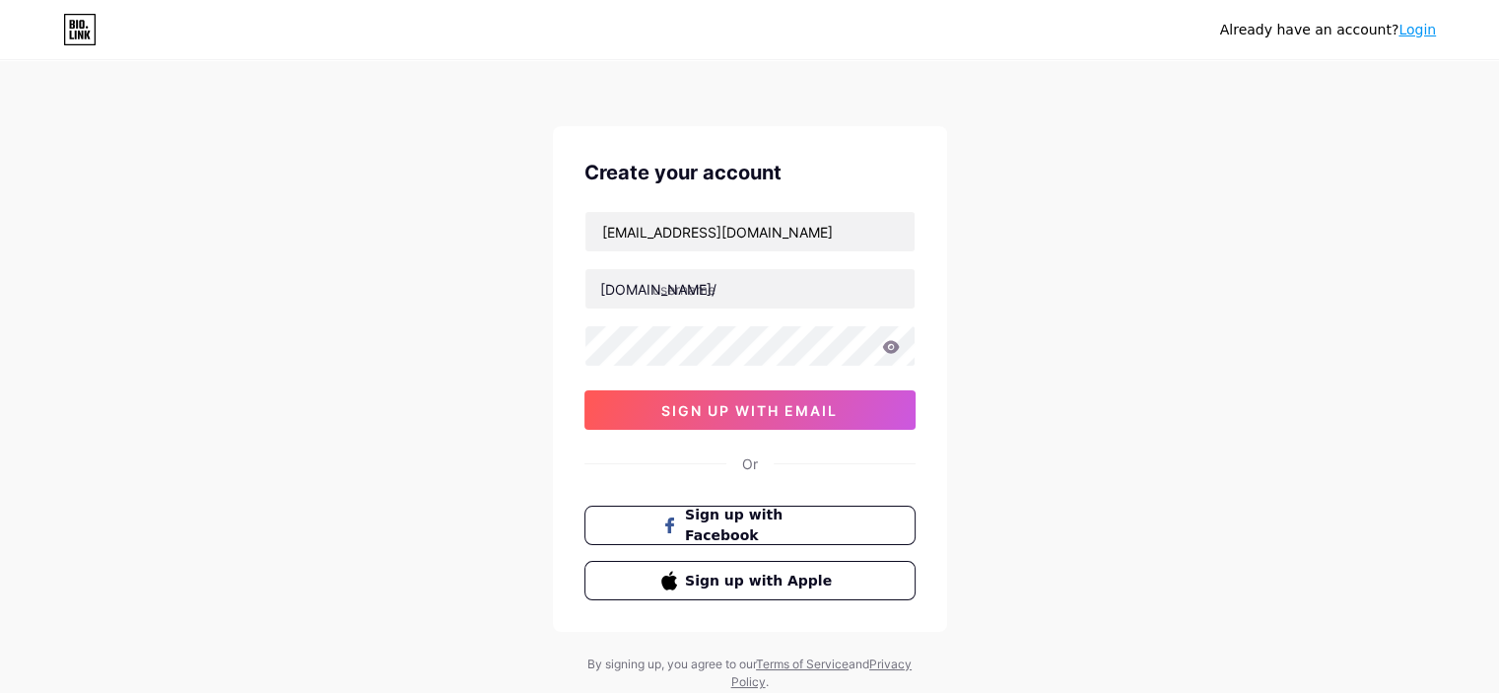
click at [24, 292] on div "Already have an account? Login Create your account [EMAIL_ADDRESS][DOMAIN_NAME]…" at bounding box center [749, 377] width 1499 height 754
paste input "yourdreamspace"
click at [662, 286] on input "yourdreamspace" at bounding box center [749, 288] width 329 height 39
type input "yourdreamspace"
click at [0, 396] on div "Already have an account? Login Create your account [EMAIL_ADDRESS][DOMAIN_NAME]…" at bounding box center [749, 377] width 1499 height 754
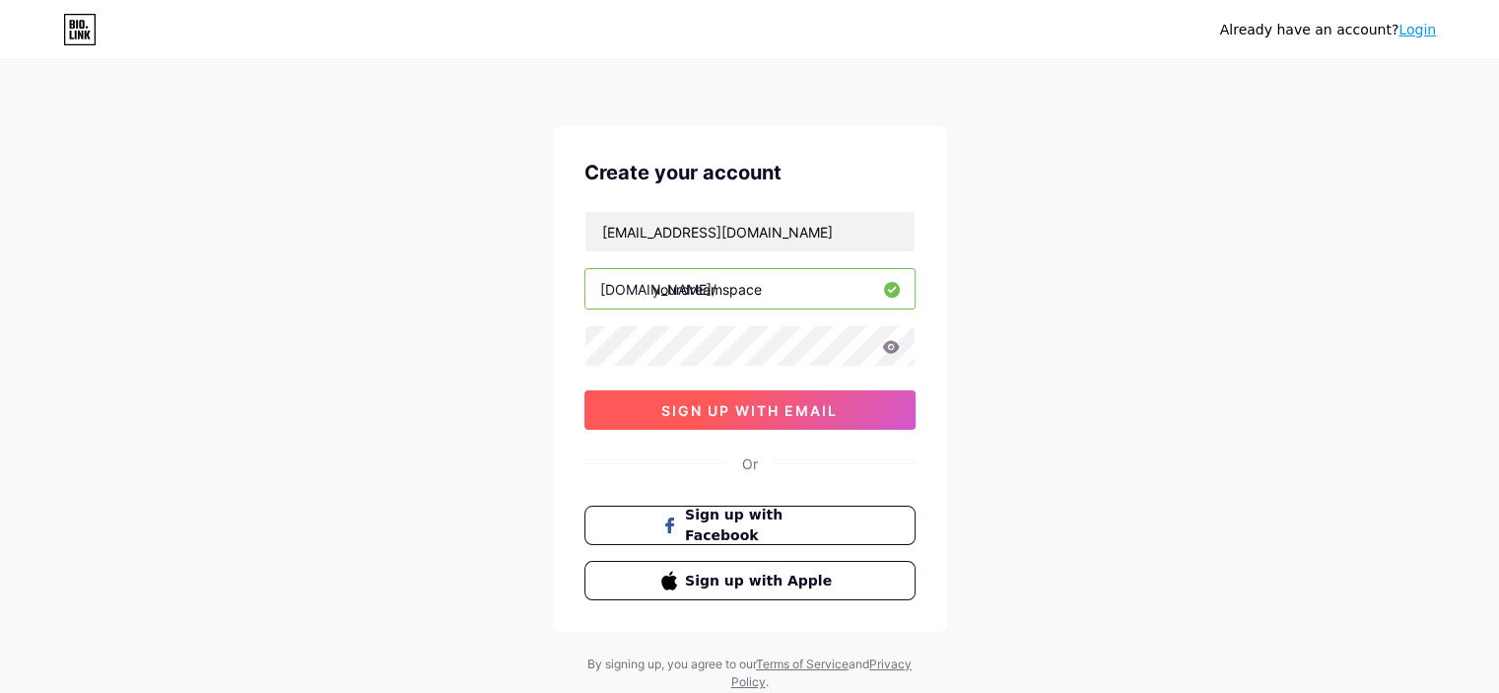
click at [713, 427] on button "sign up with email" at bounding box center [749, 409] width 331 height 39
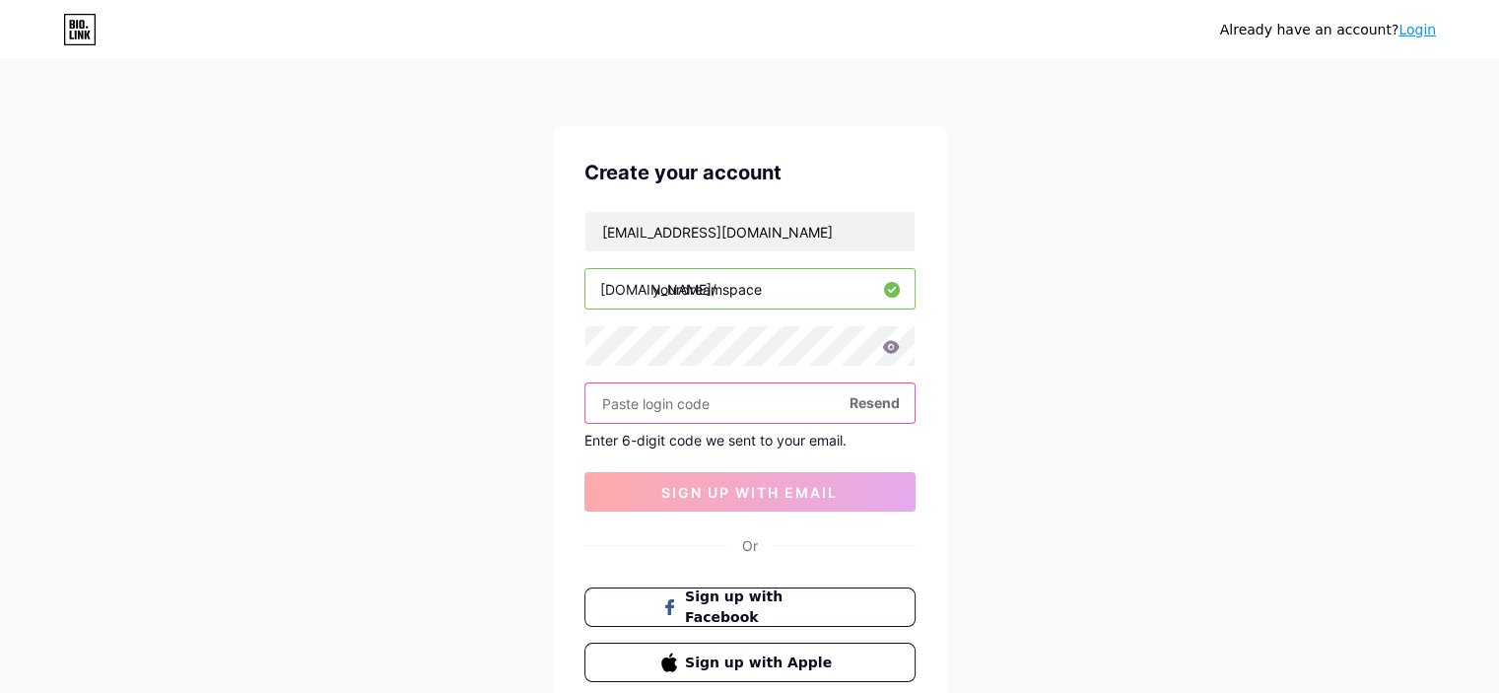
paste input "838791"
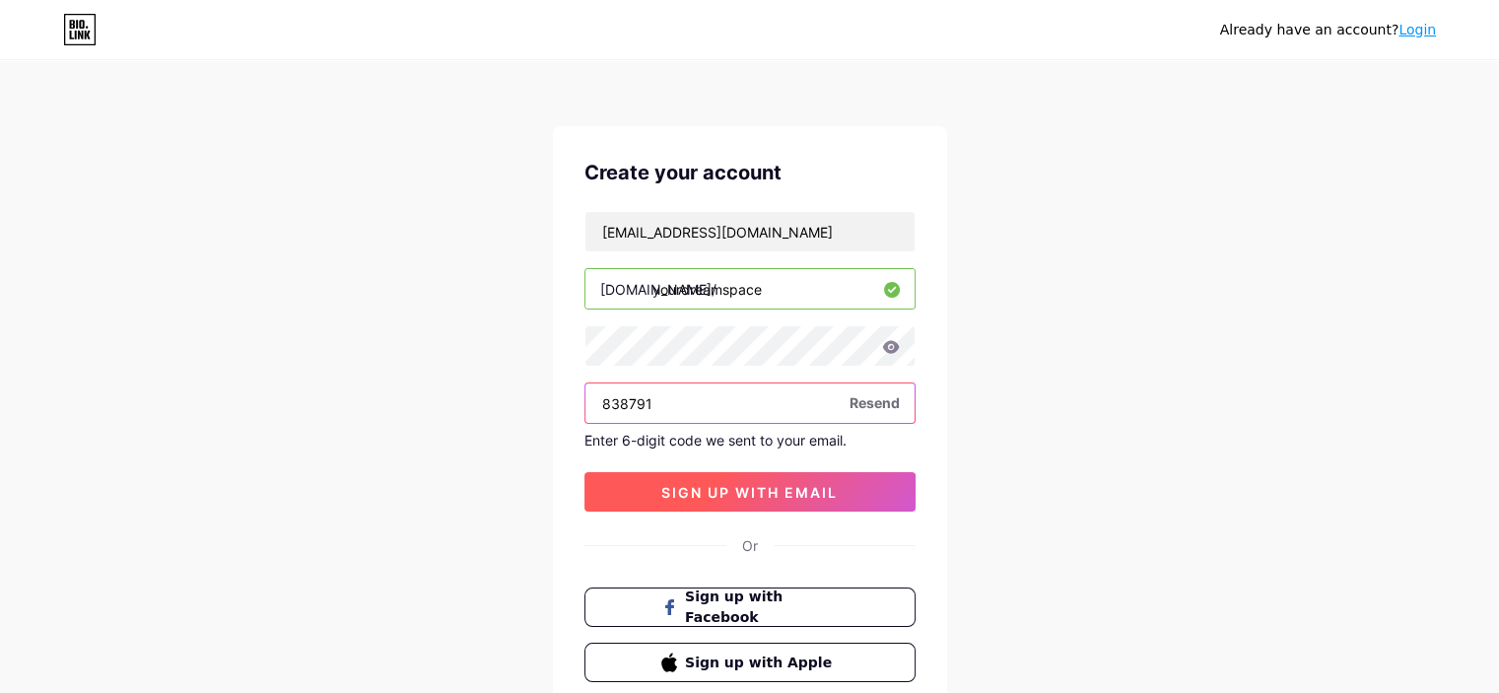
type input "838791"
click at [698, 487] on span "sign up with email" at bounding box center [749, 492] width 176 height 17
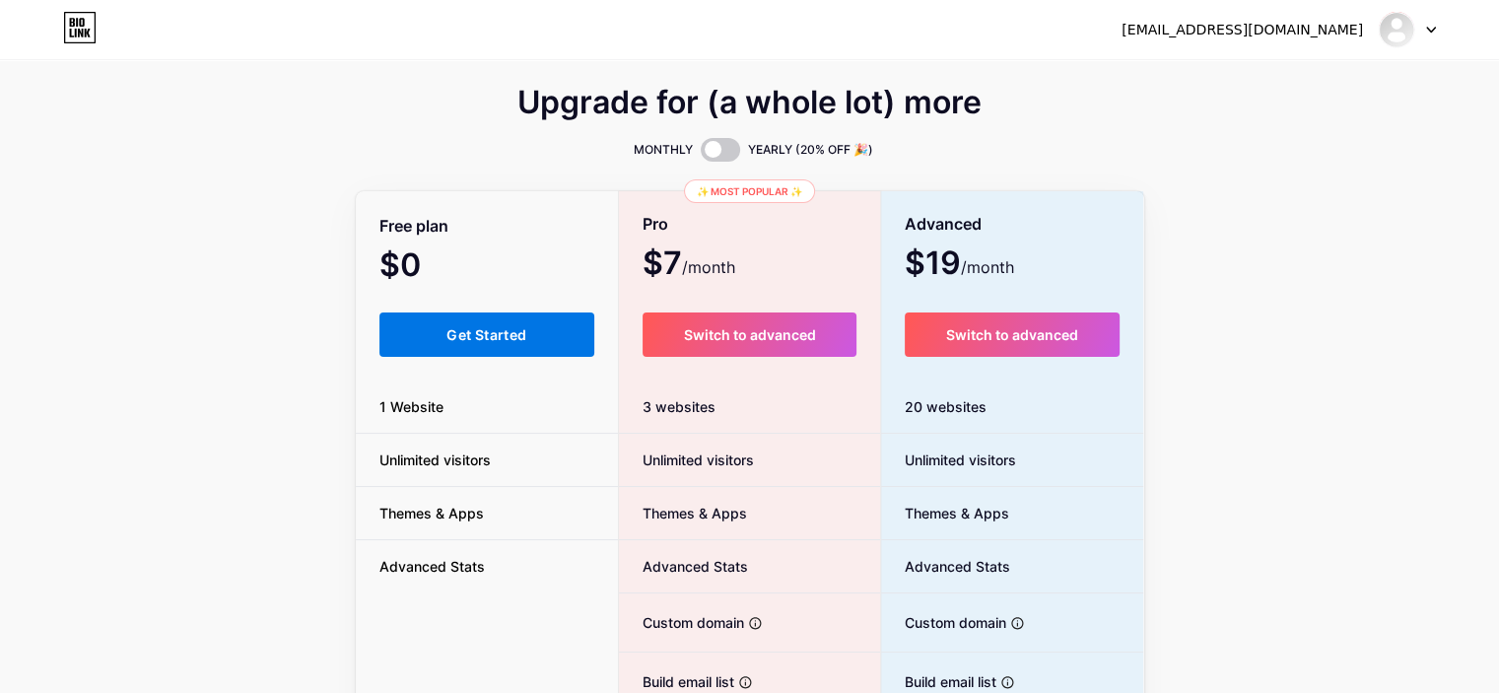
click at [423, 333] on button "Get Started" at bounding box center [487, 334] width 216 height 44
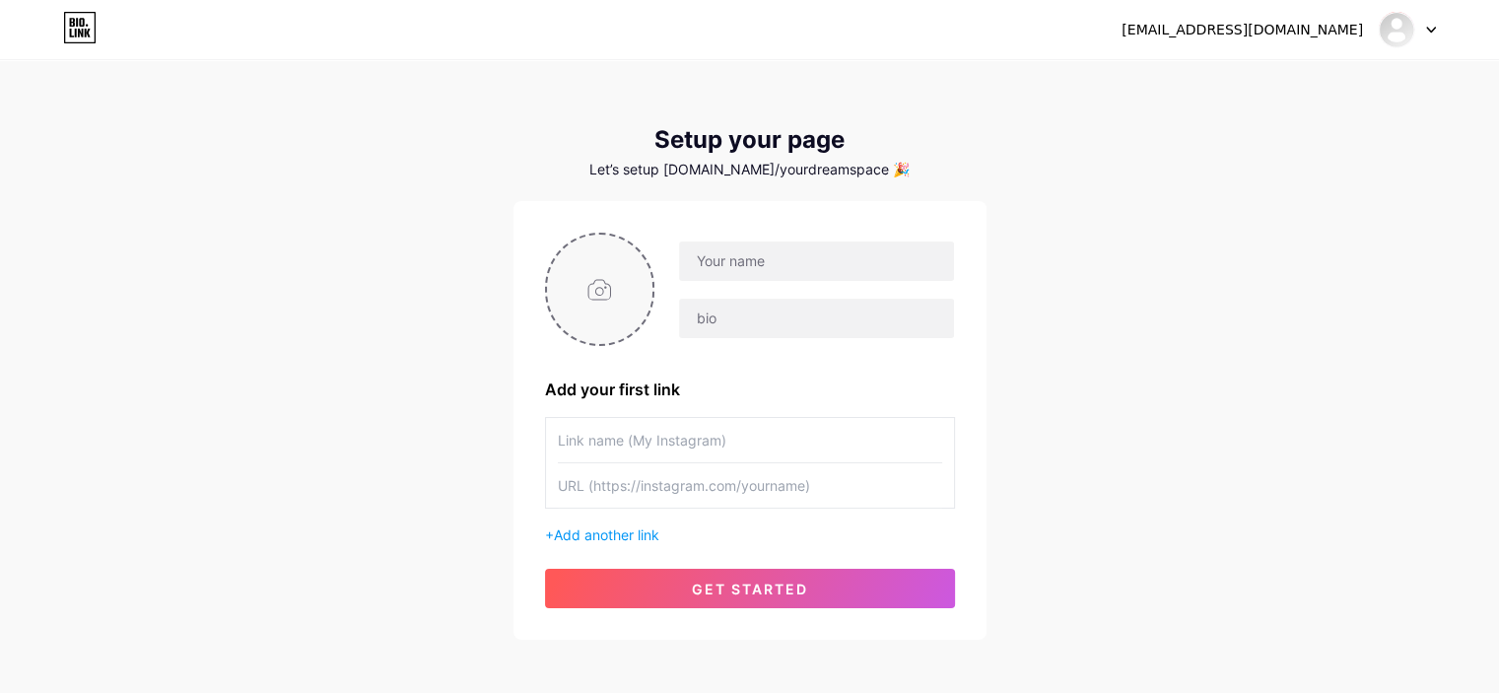
click at [566, 290] on input "file" at bounding box center [600, 289] width 106 height 109
type input "C:\fakepath\YDS India Logo.jpg"
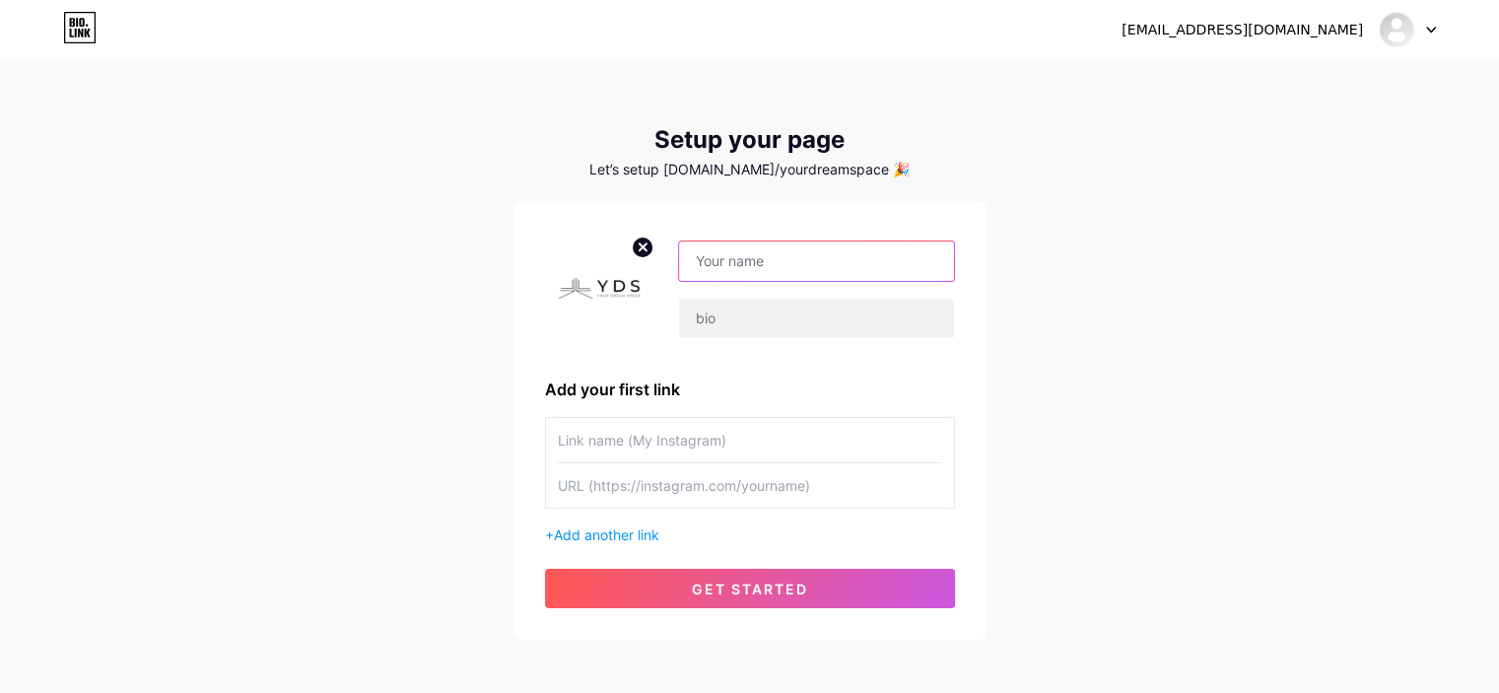
click at [788, 266] on input "text" at bounding box center [816, 260] width 274 height 39
click at [0, 352] on div "[EMAIL_ADDRESS][DOMAIN_NAME] Dashboard Logout Setup your page Let’s setup [DOMA…" at bounding box center [749, 351] width 1499 height 703
paste input "Your Dream Space"
click at [766, 245] on input "Your Dream Space" at bounding box center [816, 260] width 274 height 39
type input "Your Dream Space"
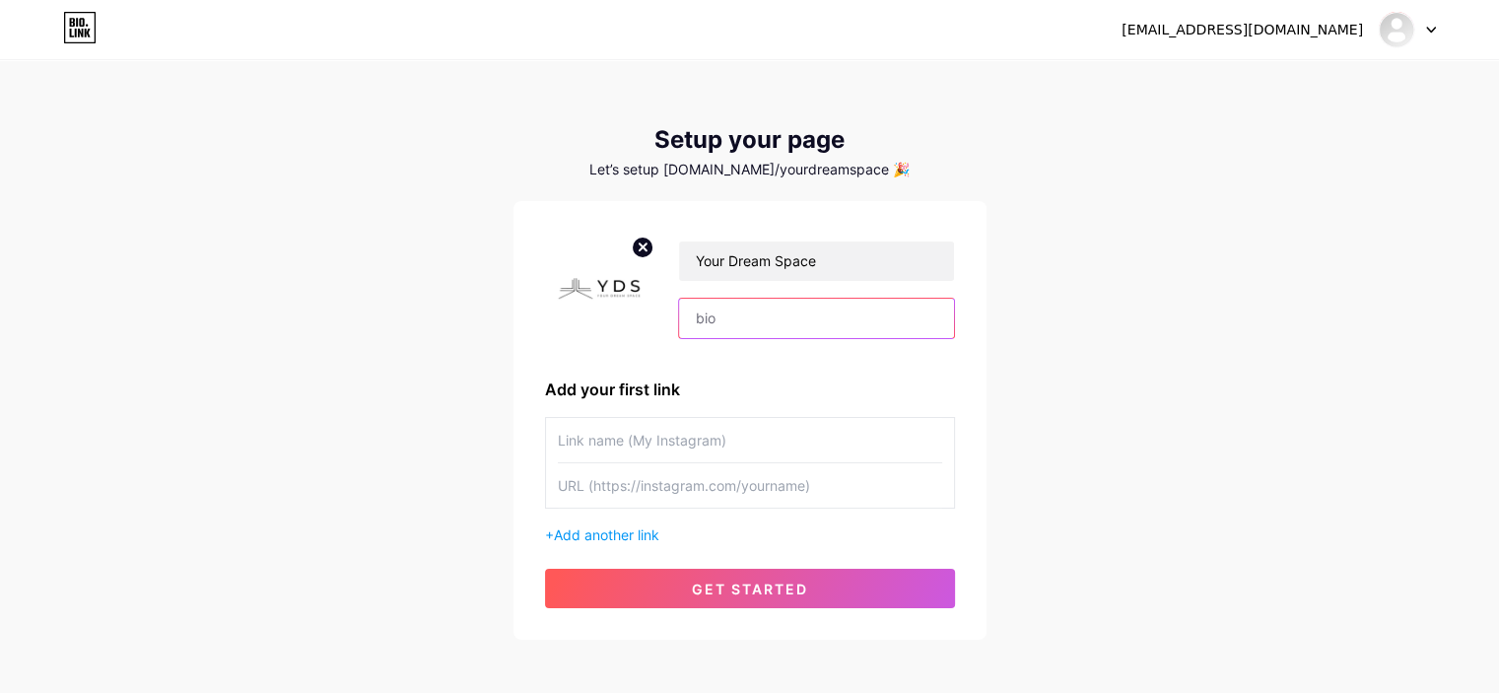
click at [734, 308] on input "text" at bounding box center [816, 318] width 274 height 39
drag, startPoint x: 12, startPoint y: 357, endPoint x: 88, endPoint y: 366, distance: 76.4
click at [12, 357] on div "[EMAIL_ADDRESS][DOMAIN_NAME] Dashboard Logout Setup your page Let’s setup [DOMA…" at bounding box center [749, 351] width 1499 height 703
click at [613, 479] on input "text" at bounding box center [750, 485] width 384 height 44
paste input "[URL][DOMAIN_NAME]"
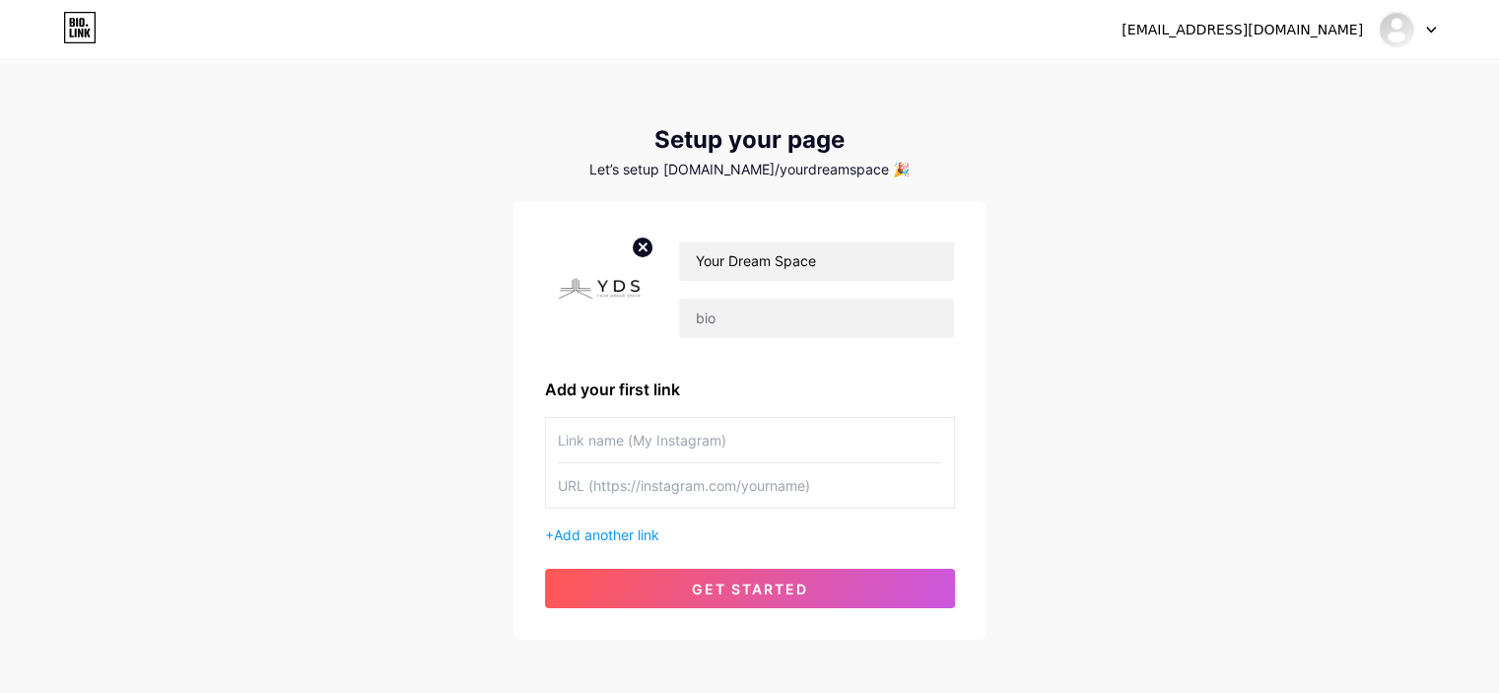
type input "[URL][DOMAIN_NAME]"
paste input "[URL][DOMAIN_NAME]"
type input "[URL][DOMAIN_NAME]"
click at [635, 436] on input "text" at bounding box center [750, 440] width 384 height 44
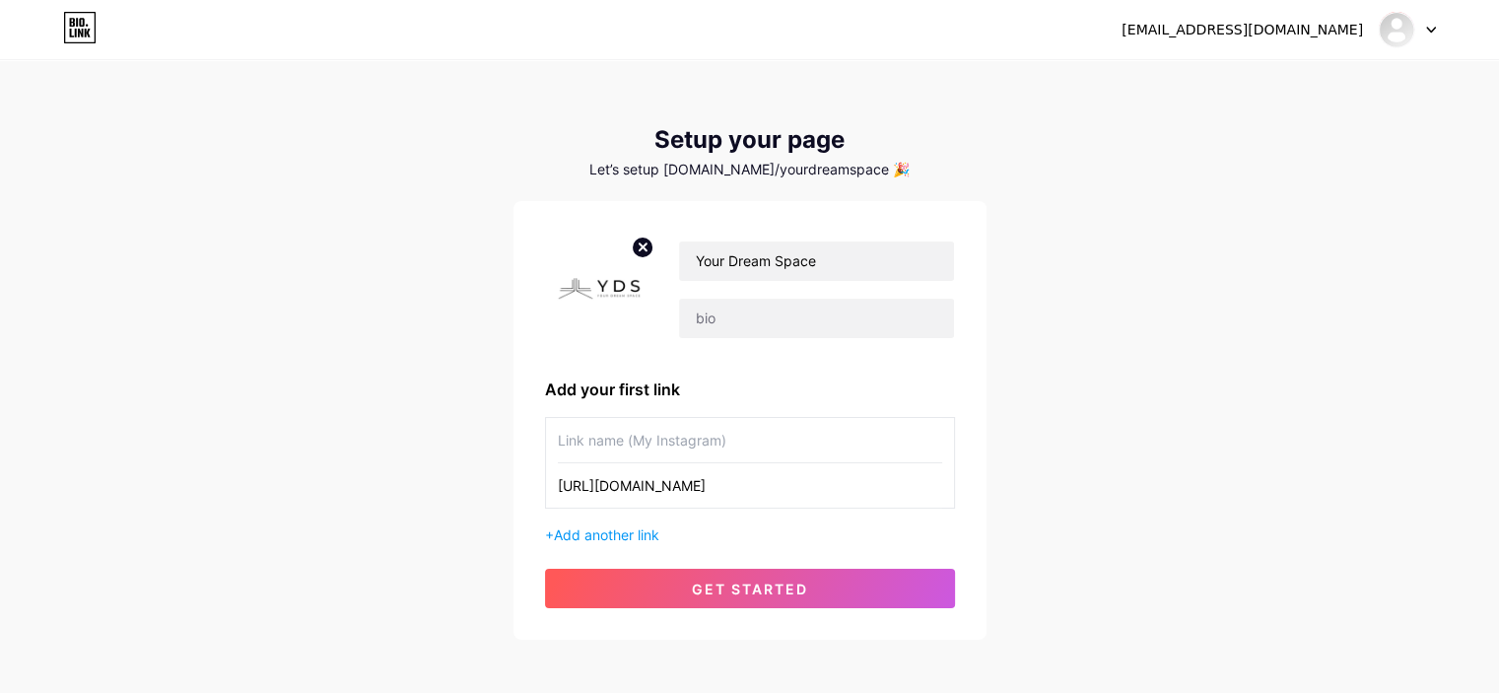
scroll to position [0, 0]
click at [0, 238] on div "[EMAIL_ADDRESS][DOMAIN_NAME] Dashboard Logout Setup your page Let’s setup [DOMA…" at bounding box center [749, 351] width 1499 height 703
paste input "[URL][DOMAIN_NAME]"
click at [599, 443] on input "text" at bounding box center [750, 440] width 384 height 44
type input "[URL][DOMAIN_NAME]"
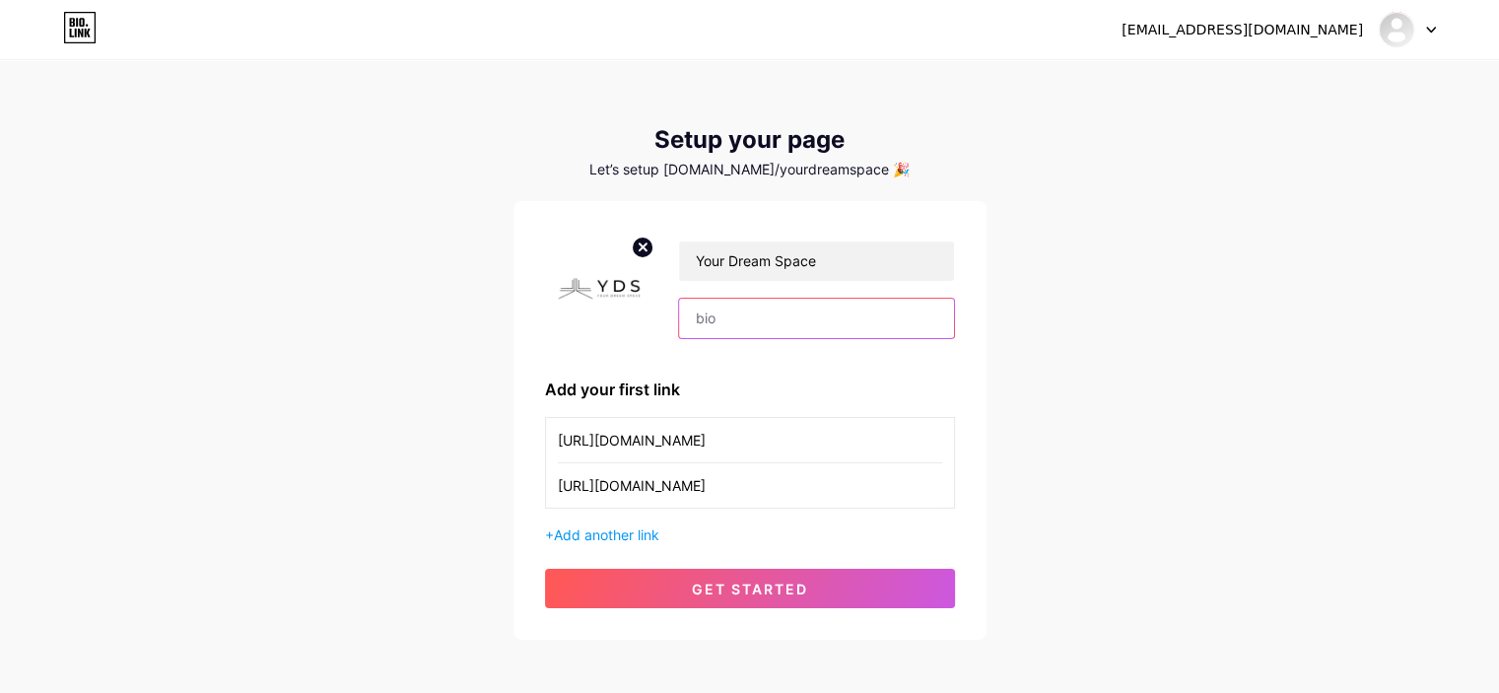
click at [728, 334] on input "text" at bounding box center [816, 318] width 274 height 39
paste input "At Your Dream Space, we create Modular kitchens in [GEOGRAPHIC_DATA] [GEOGRAPHI…"
drag, startPoint x: 833, startPoint y: 317, endPoint x: 1093, endPoint y: 314, distance: 260.2
click at [1093, 314] on div "[EMAIL_ADDRESS][DOMAIN_NAME] Dashboard Logout Setup your page Let’s setup [DOMA…" at bounding box center [749, 351] width 1499 height 703
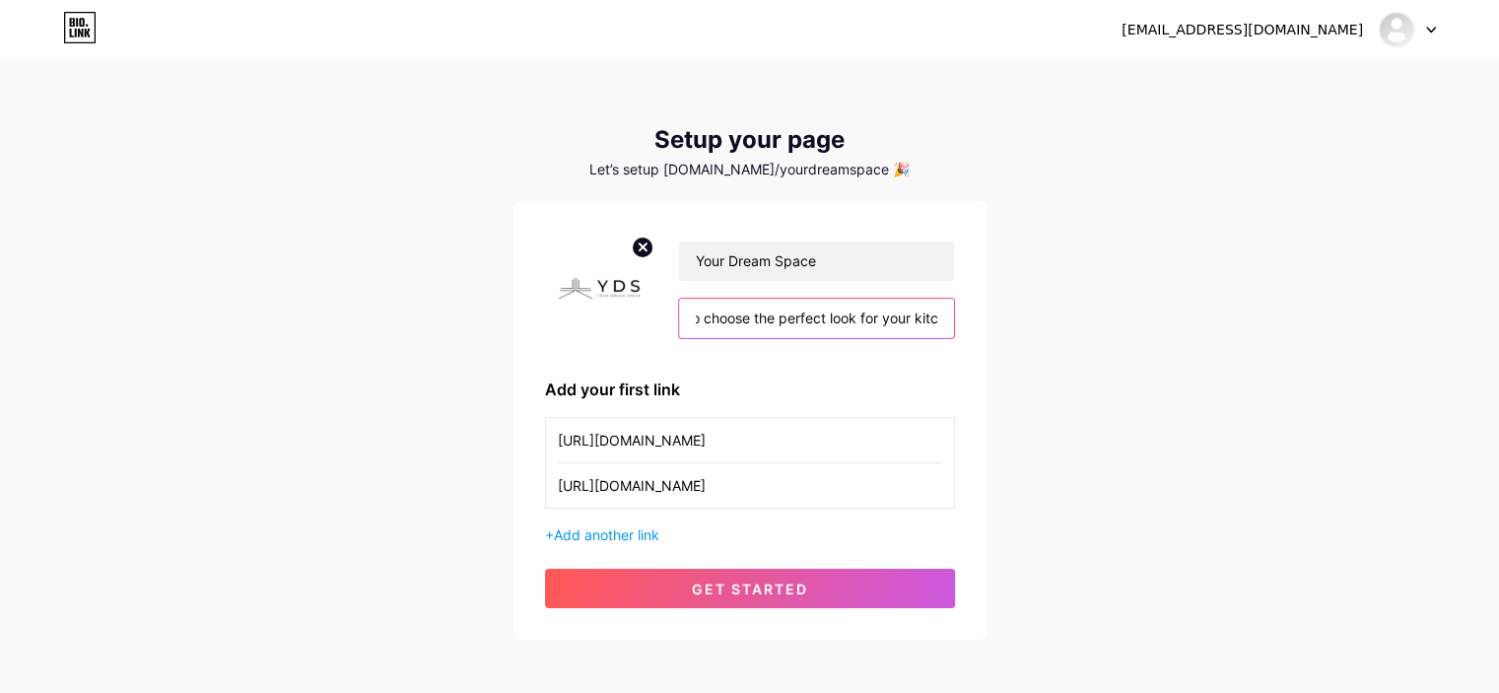
drag, startPoint x: 784, startPoint y: 316, endPoint x: 1026, endPoint y: 315, distance: 241.5
click at [1026, 315] on div "[EMAIL_ADDRESS][DOMAIN_NAME] Dashboard Logout Setup your page Let’s setup [DOMA…" at bounding box center [749, 351] width 1499 height 703
drag, startPoint x: 820, startPoint y: 299, endPoint x: 1018, endPoint y: 297, distance: 198.1
click at [1018, 297] on div "[EMAIL_ADDRESS][DOMAIN_NAME] Dashboard Logout Setup your page Let’s setup [DOMA…" at bounding box center [749, 351] width 1499 height 703
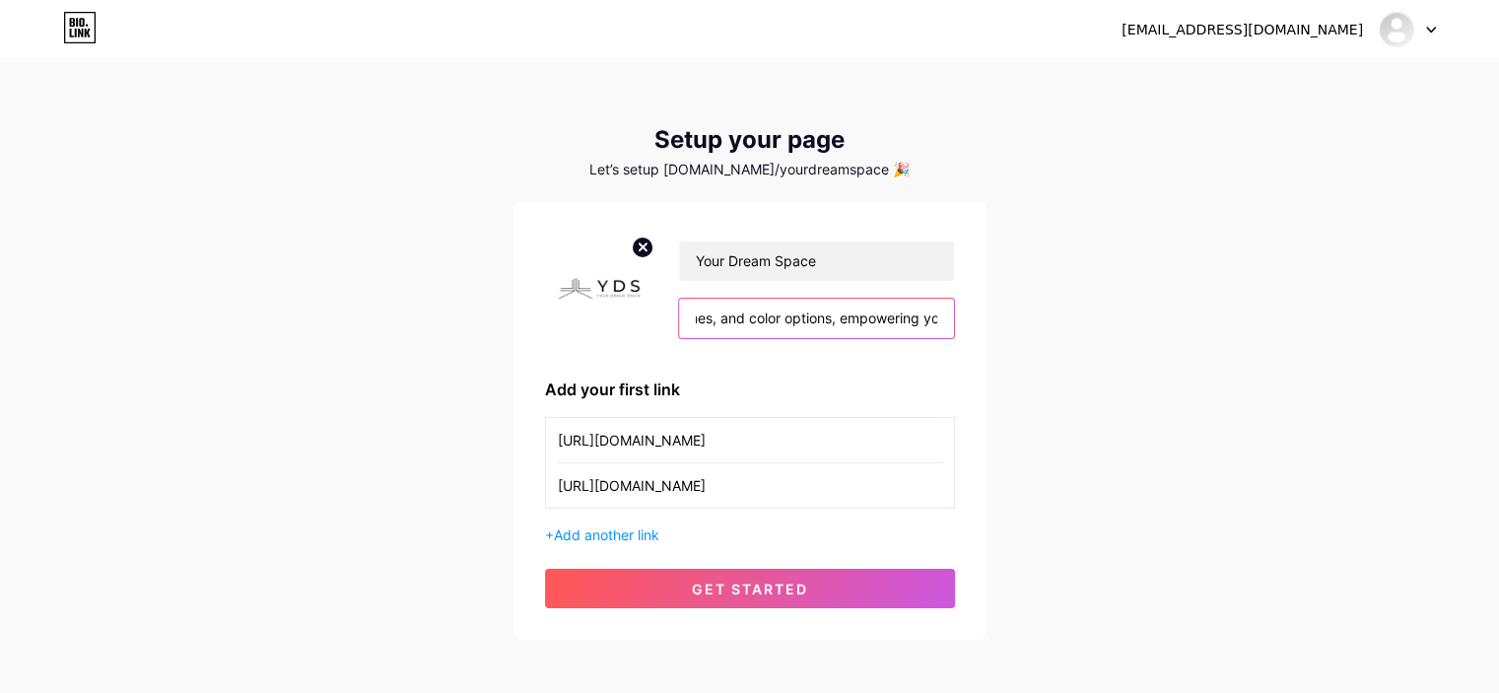
drag, startPoint x: 790, startPoint y: 329, endPoint x: 1056, endPoint y: 319, distance: 265.3
click at [1056, 319] on div "[EMAIL_ADDRESS][DOMAIN_NAME] Dashboard Logout Setup your page Let’s setup [DOMA…" at bounding box center [749, 351] width 1499 height 703
drag, startPoint x: 766, startPoint y: 308, endPoint x: 1002, endPoint y: 312, distance: 236.6
click at [1002, 312] on div "[EMAIL_ADDRESS][DOMAIN_NAME] Dashboard Logout Setup your page Let’s setup [DOMA…" at bounding box center [749, 351] width 1499 height 703
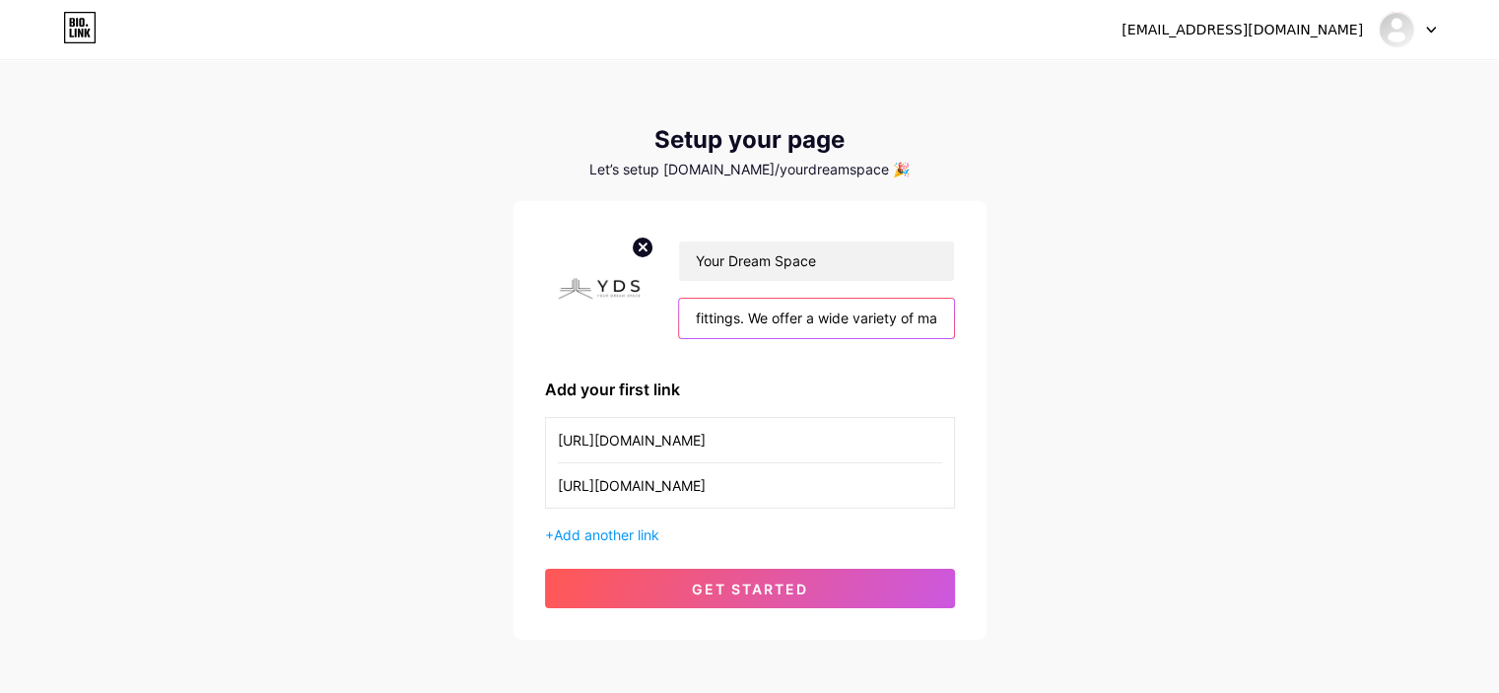
drag, startPoint x: 808, startPoint y: 319, endPoint x: 1082, endPoint y: 318, distance: 274.0
click at [1089, 322] on div "[EMAIL_ADDRESS][DOMAIN_NAME] Dashboard Logout Setup your page Let’s setup [DOMA…" at bounding box center [749, 351] width 1499 height 703
drag, startPoint x: 831, startPoint y: 316, endPoint x: 1049, endPoint y: 323, distance: 217.9
click at [1054, 323] on div "[EMAIL_ADDRESS][DOMAIN_NAME] Dashboard Logout Setup your page Let’s setup [DOMA…" at bounding box center [749, 351] width 1499 height 703
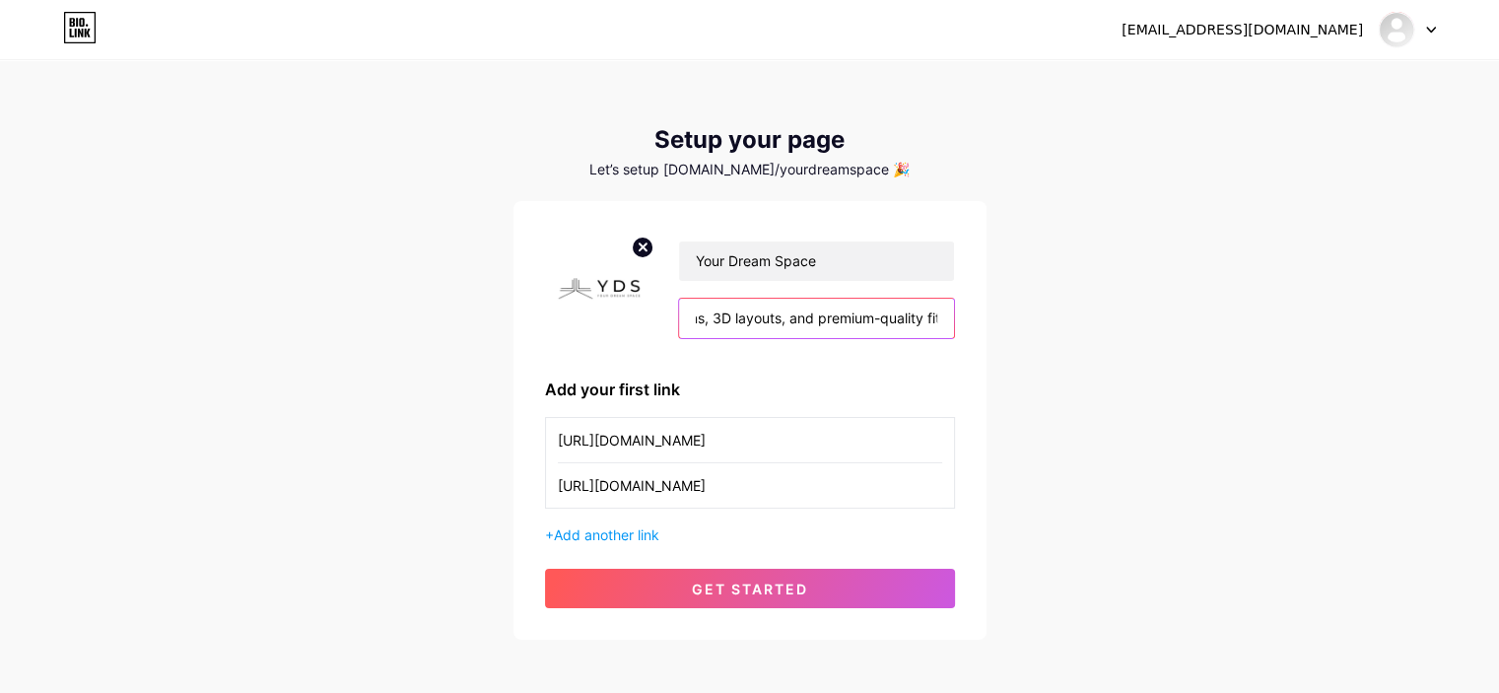
drag, startPoint x: 792, startPoint y: 311, endPoint x: 1167, endPoint y: 321, distance: 374.6
click at [1169, 321] on div "[EMAIL_ADDRESS][DOMAIN_NAME] Dashboard Logout Setup your page Let’s setup [DOMA…" at bounding box center [749, 351] width 1499 height 703
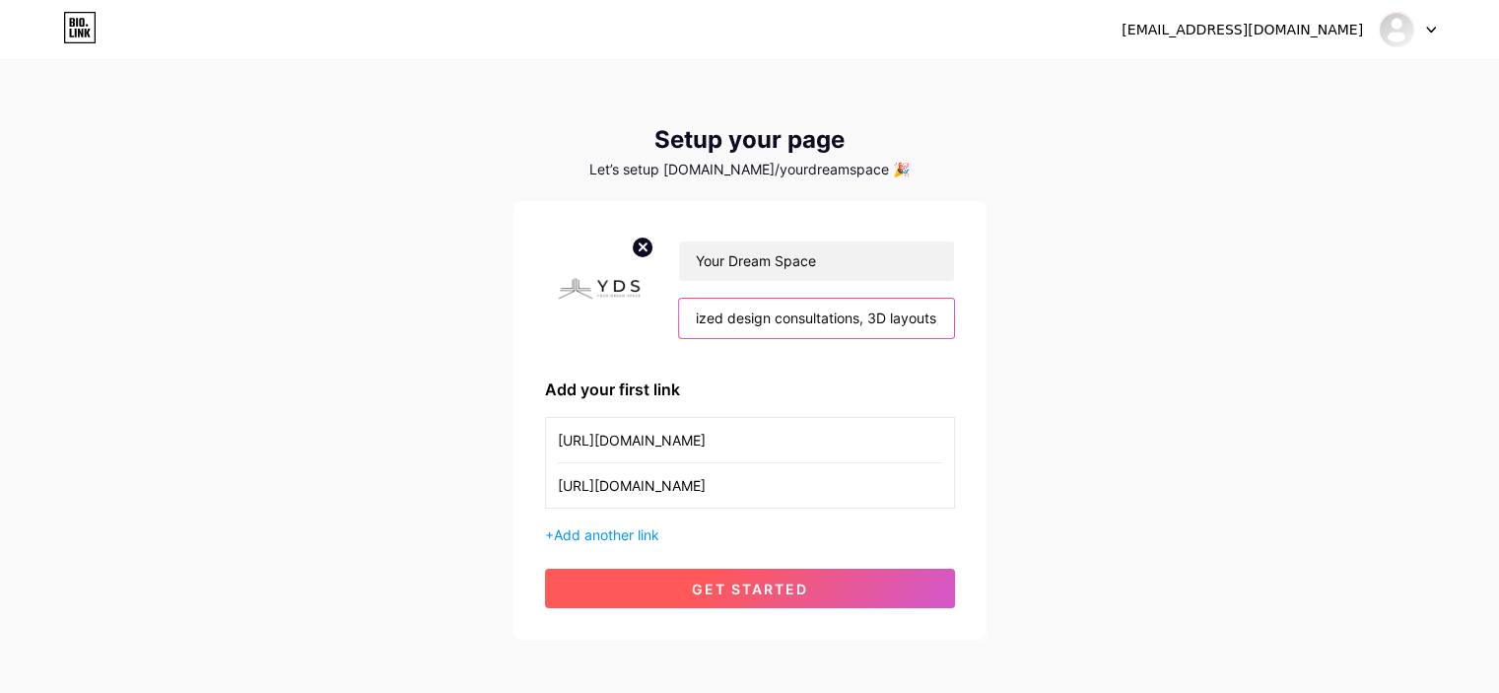
type input "At Your Dream Space, we create Modular kitchens in [GEOGRAPHIC_DATA] [GEOGRAPHI…"
click at [854, 581] on button "get started" at bounding box center [750, 588] width 410 height 39
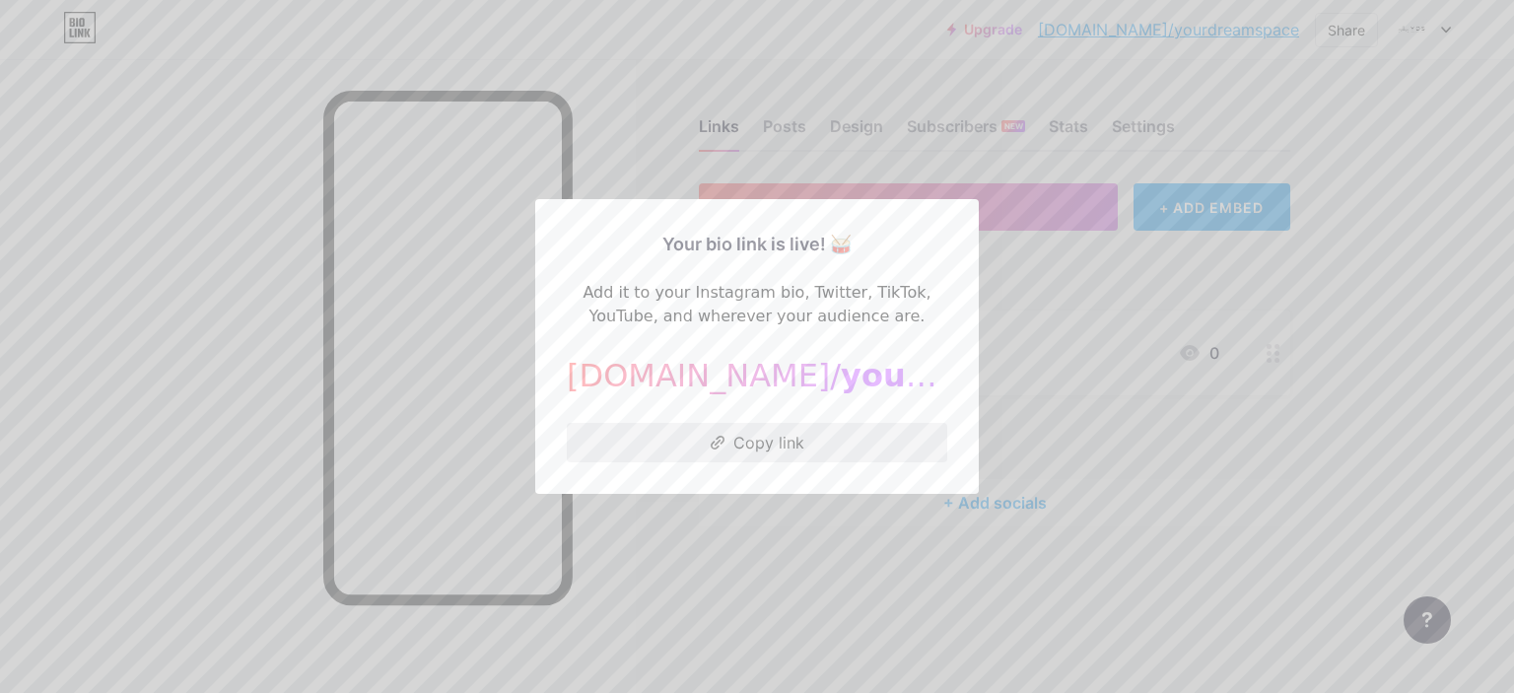
click at [697, 441] on button "Copy link" at bounding box center [757, 442] width 380 height 39
click at [1080, 306] on div at bounding box center [757, 346] width 1514 height 693
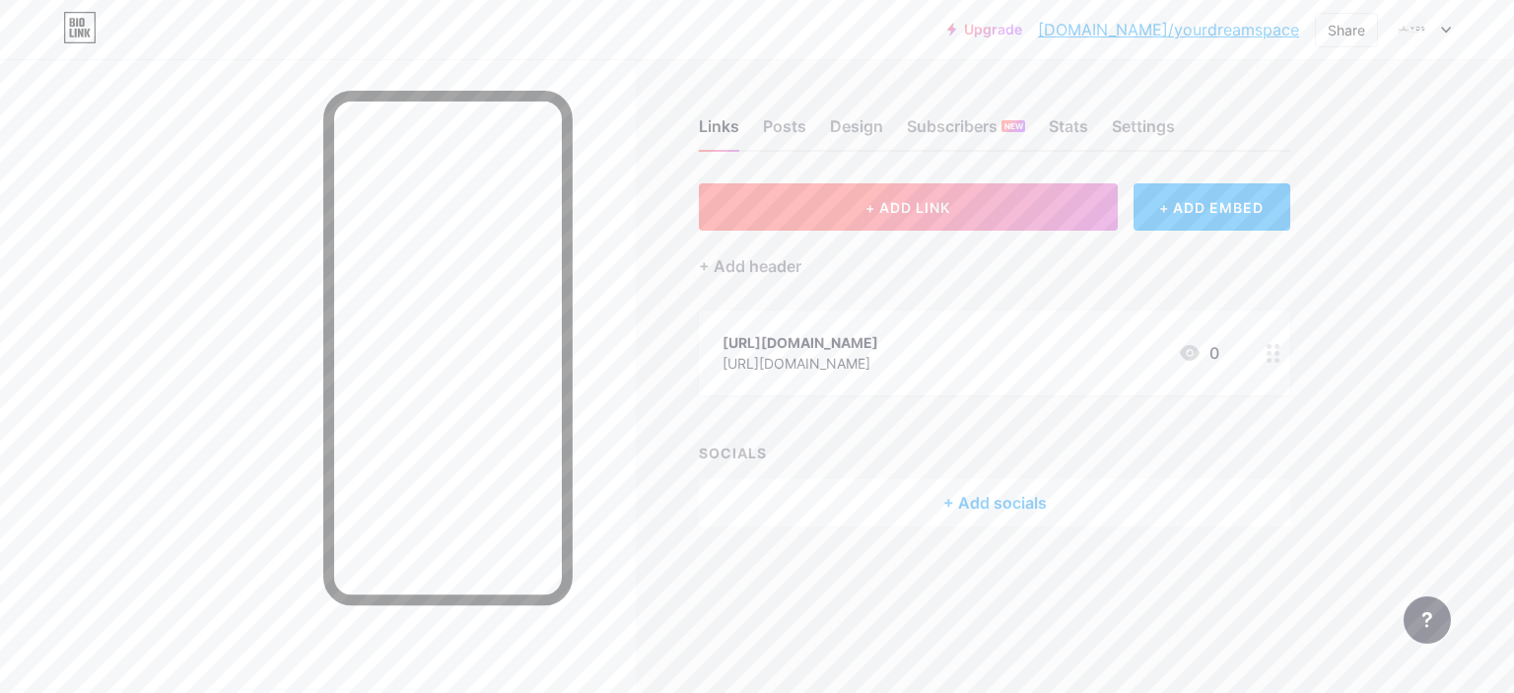
click at [907, 209] on span "+ ADD LINK" at bounding box center [907, 207] width 85 height 17
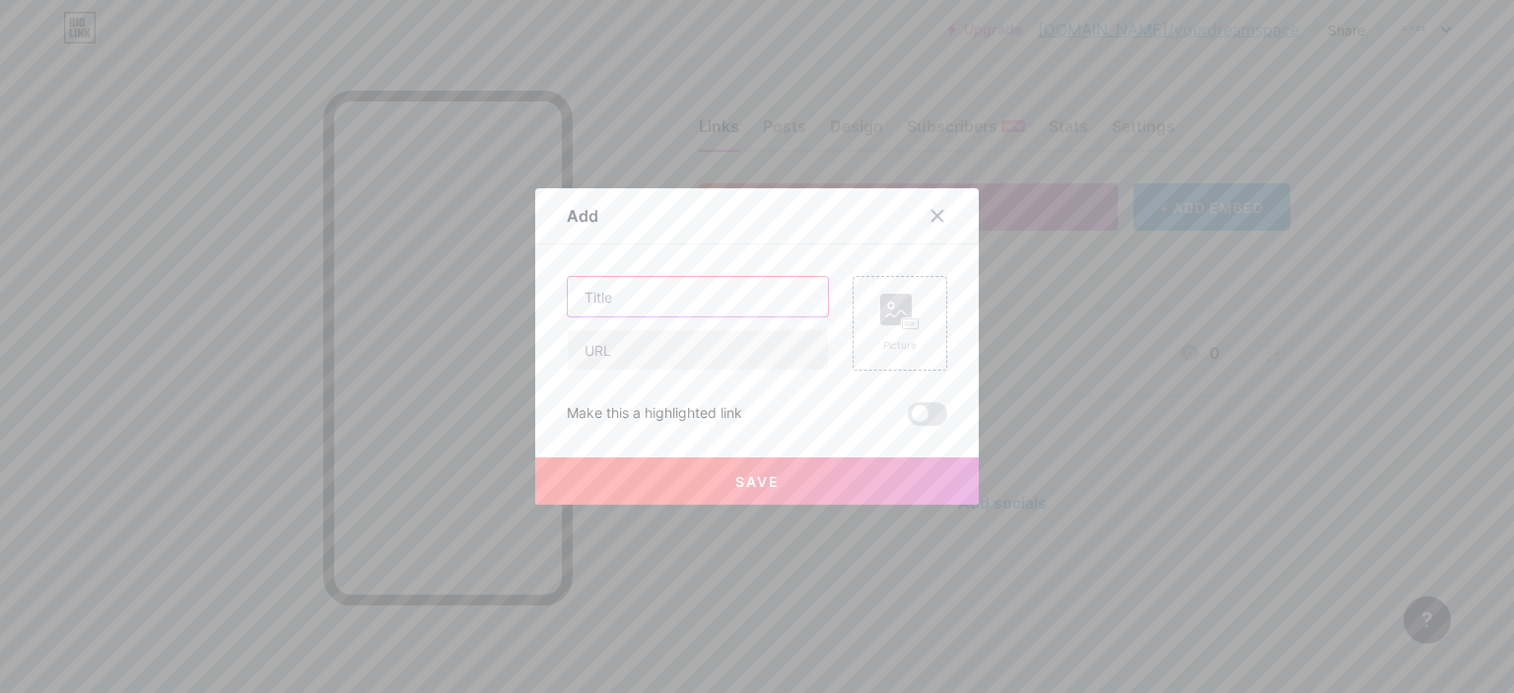
click at [677, 286] on input "text" at bounding box center [698, 296] width 260 height 39
click at [761, 517] on div at bounding box center [757, 346] width 1514 height 693
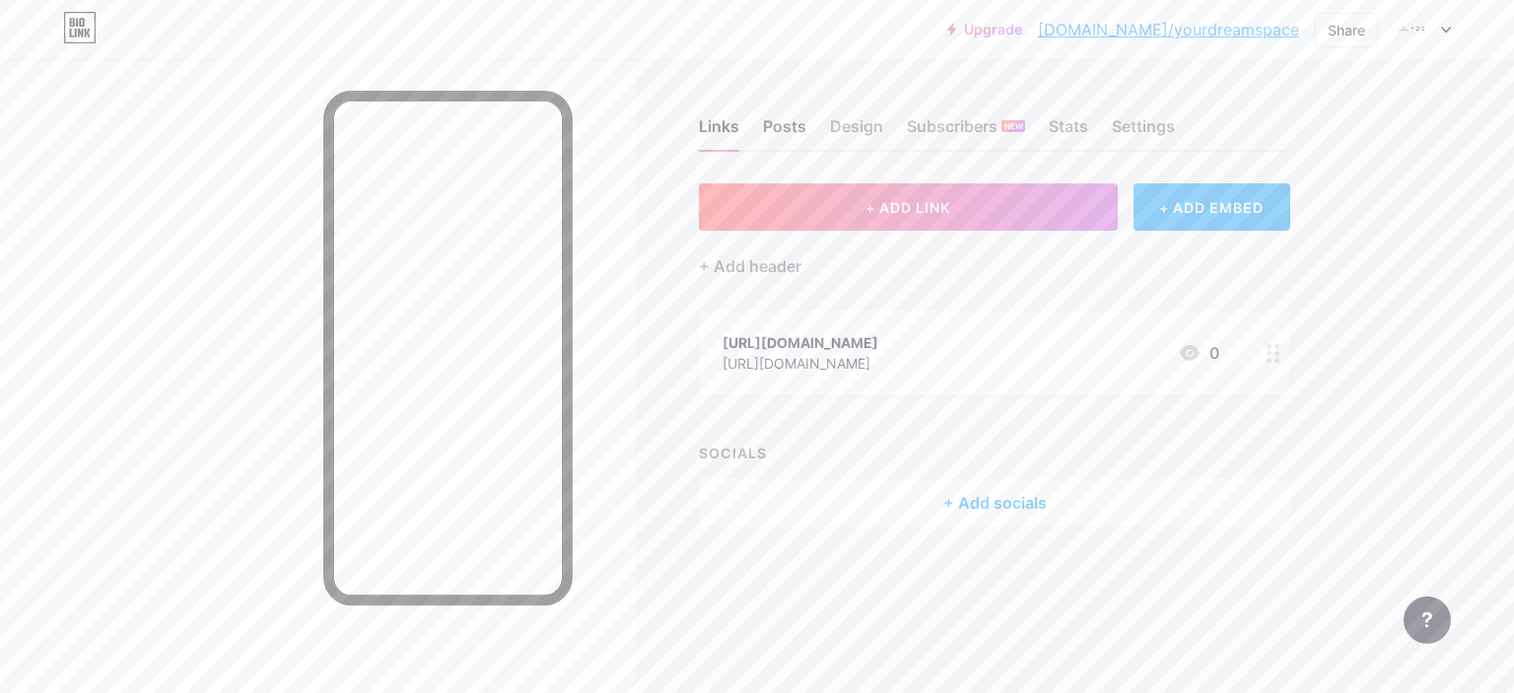
click at [788, 138] on div "Posts" at bounding box center [784, 131] width 43 height 35
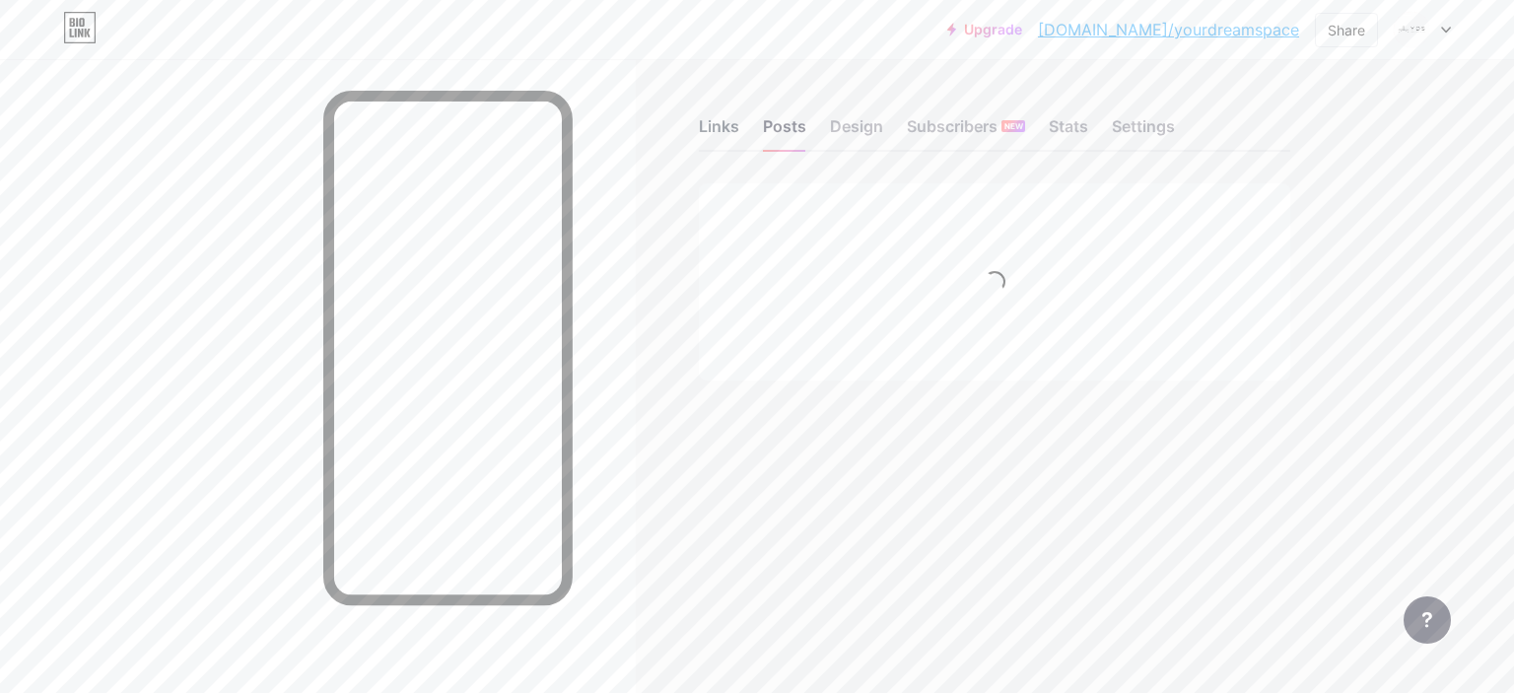
click at [721, 122] on div "Links" at bounding box center [719, 131] width 40 height 35
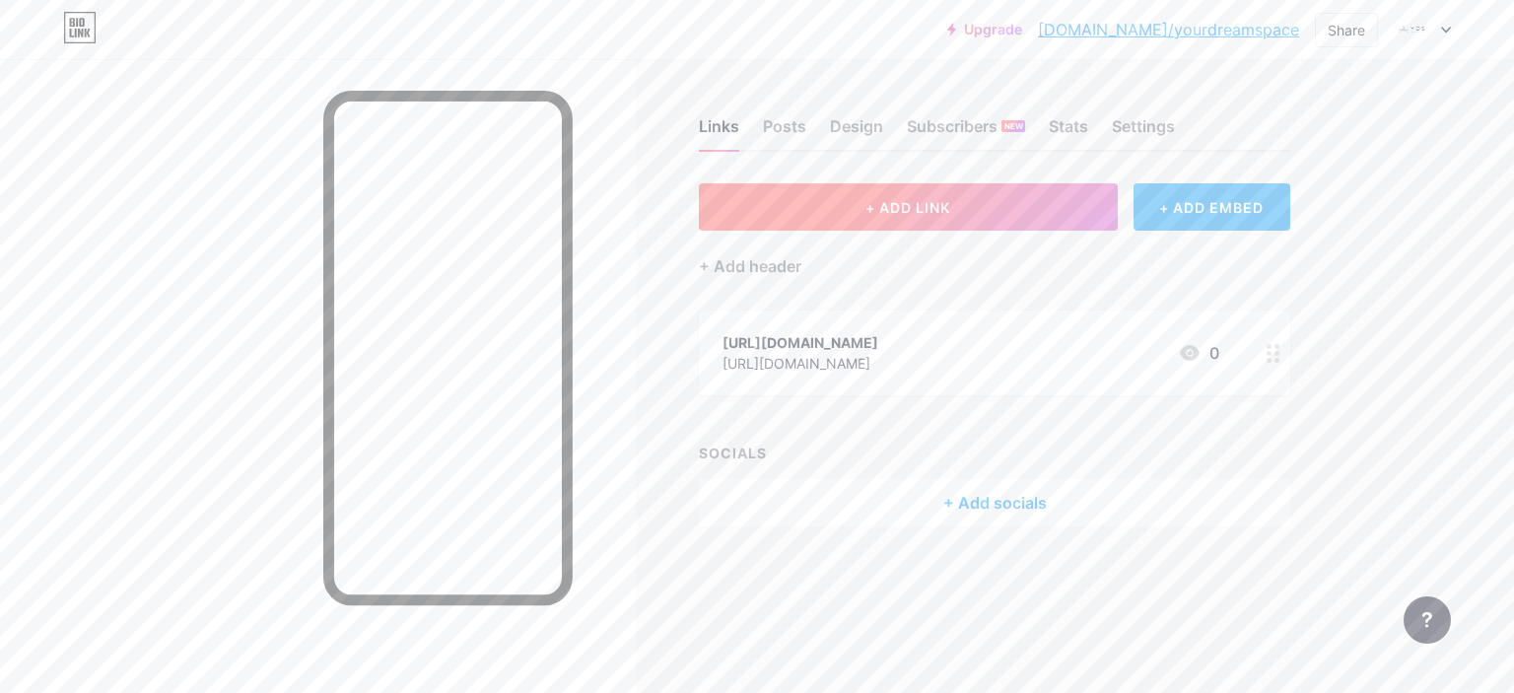
click at [862, 220] on button "+ ADD LINK" at bounding box center [908, 206] width 419 height 47
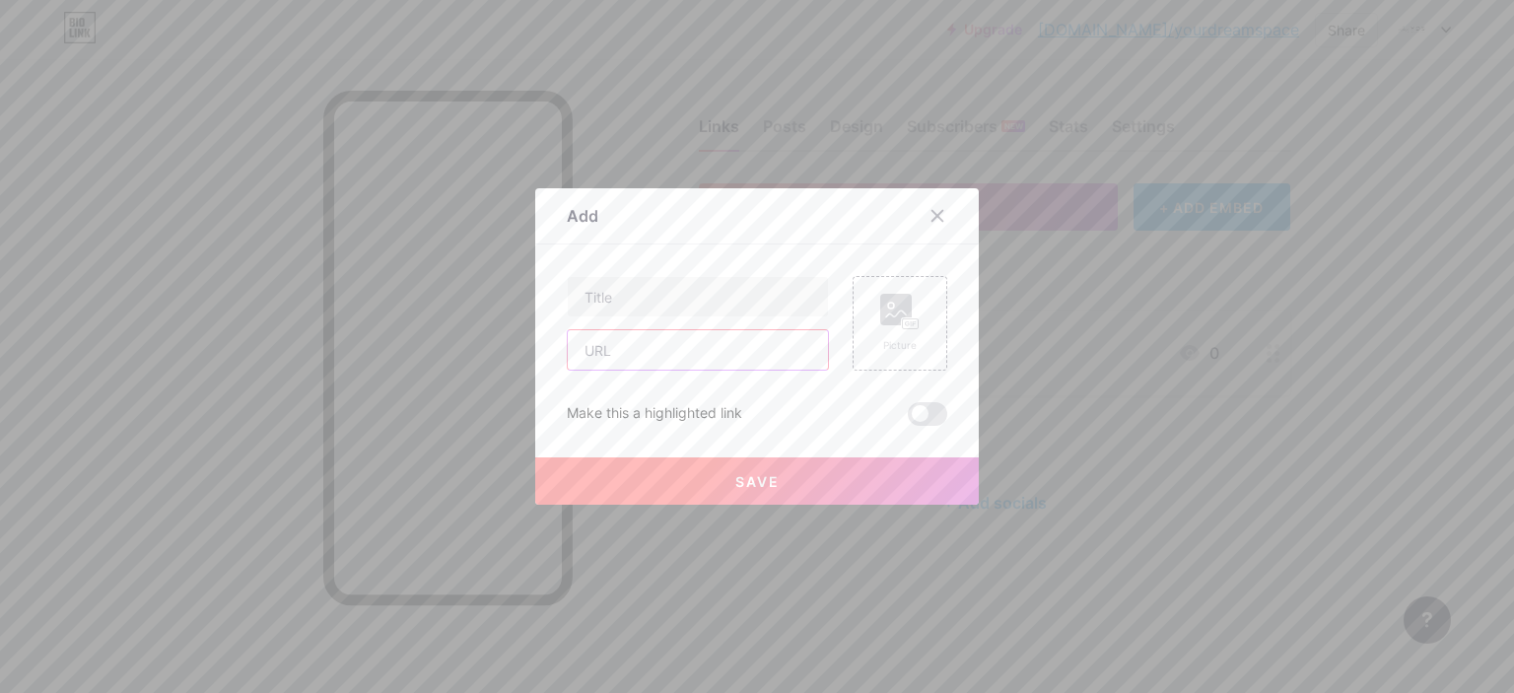
click at [656, 346] on input "text" at bounding box center [698, 349] width 260 height 39
paste input "[URL][DOMAIN_NAME]"
type input "[URL][DOMAIN_NAME]"
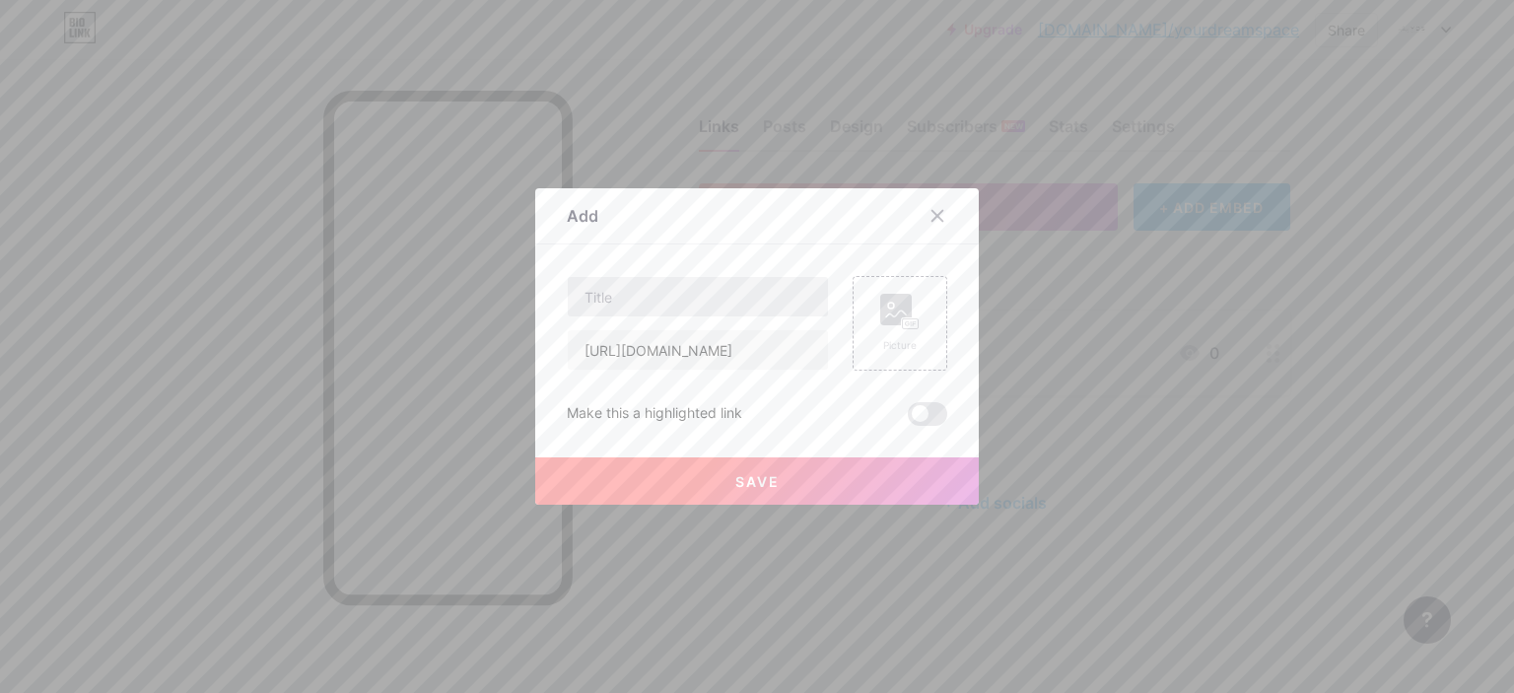
drag, startPoint x: 686, startPoint y: 269, endPoint x: 674, endPoint y: 290, distance: 23.8
click at [674, 290] on div "Content YouTube Play YouTube video without leaving your page. ADD Vimeo Play Vi…" at bounding box center [757, 334] width 380 height 181
click at [673, 290] on input "text" at bounding box center [698, 296] width 260 height 39
paste input "Modular Kitchen Manufacturers in [GEOGRAPHIC_DATA] [GEOGRAPHIC_DATA]"
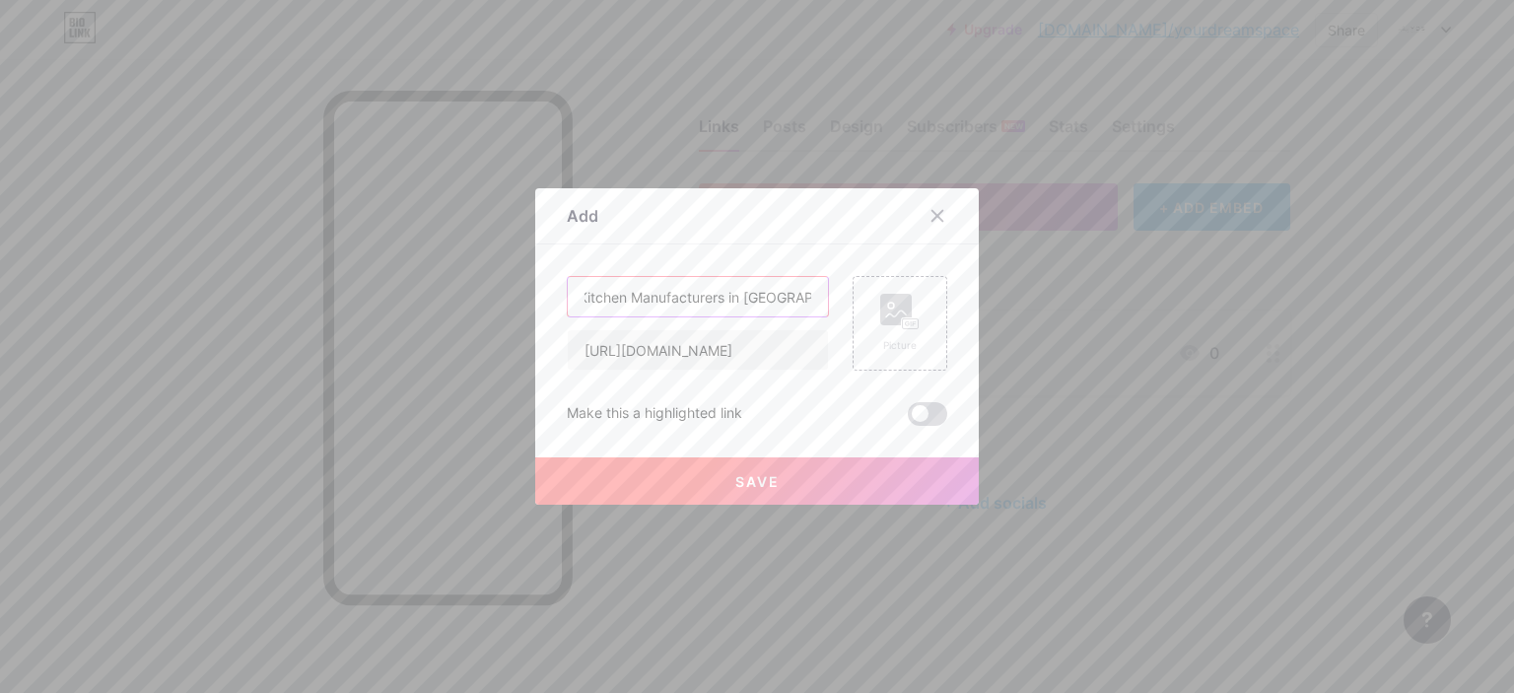
type input "Modular Kitchen Manufacturers in [GEOGRAPHIC_DATA] [GEOGRAPHIC_DATA]"
click at [930, 408] on span at bounding box center [927, 414] width 39 height 24
click at [908, 419] on input "checkbox" at bounding box center [908, 419] width 0 height 0
click at [778, 474] on button "Save" at bounding box center [756, 480] width 443 height 47
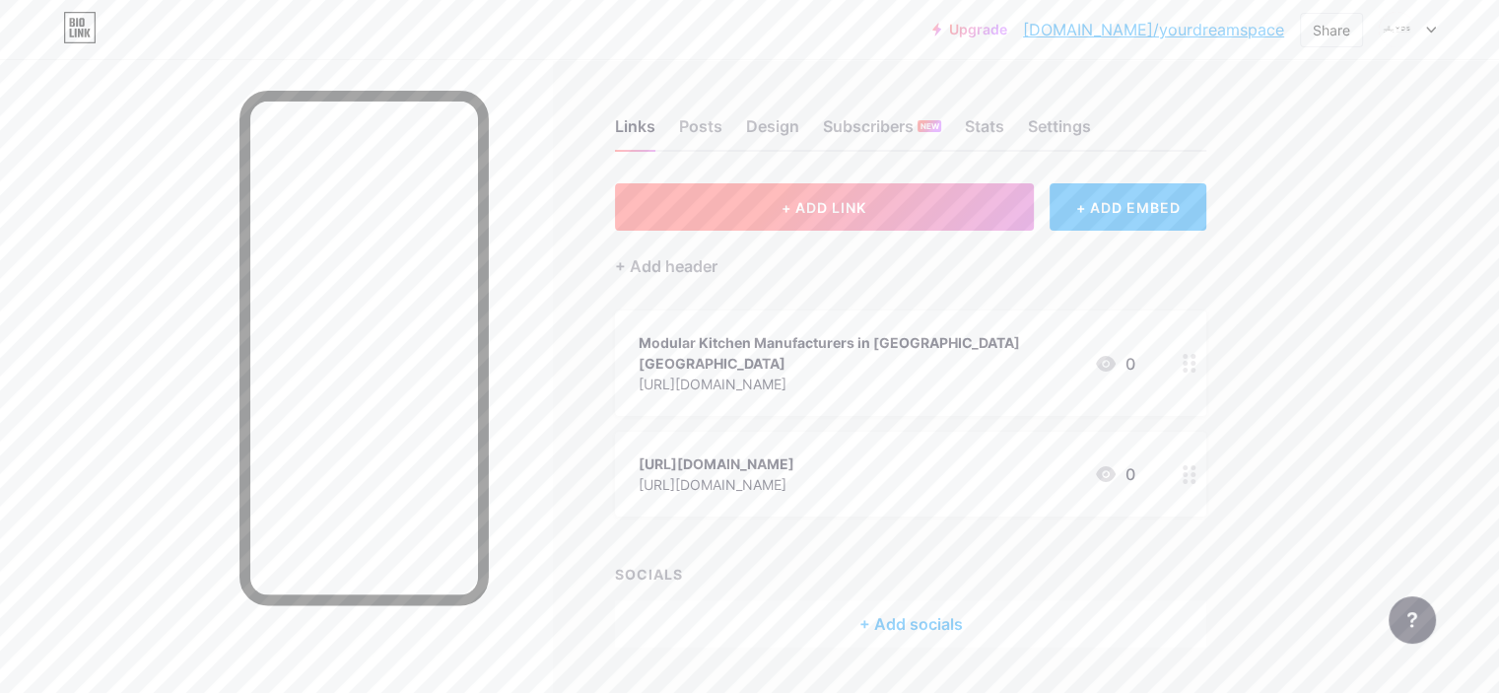
click at [866, 209] on span "+ ADD LINK" at bounding box center [824, 207] width 85 height 17
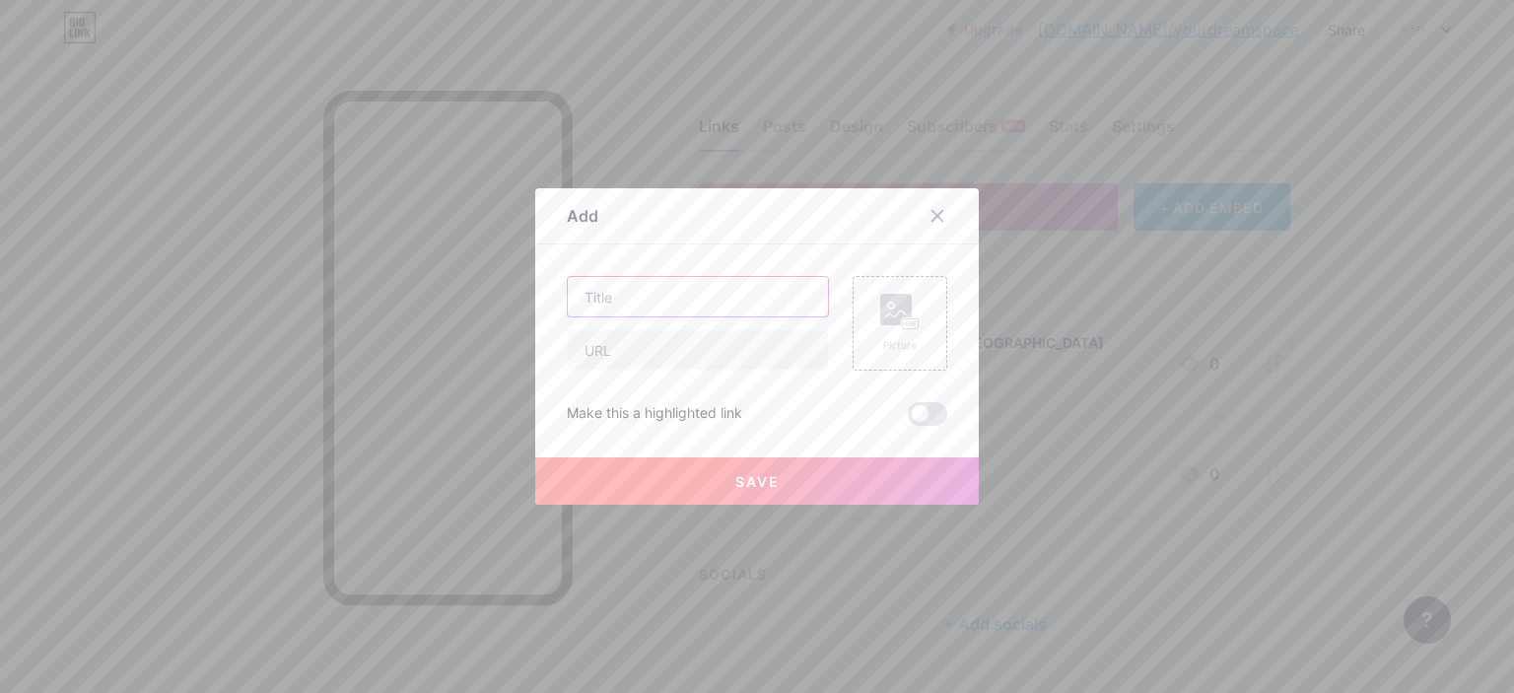
click at [647, 307] on input "text" at bounding box center [698, 296] width 260 height 39
paste input "Modular Kitchen Manufacturers in [GEOGRAPHIC_DATA] [GEOGRAPHIC_DATA]"
type input "Modular Kitchen Manufacturers in [GEOGRAPHIC_DATA] [GEOGRAPHIC_DATA]"
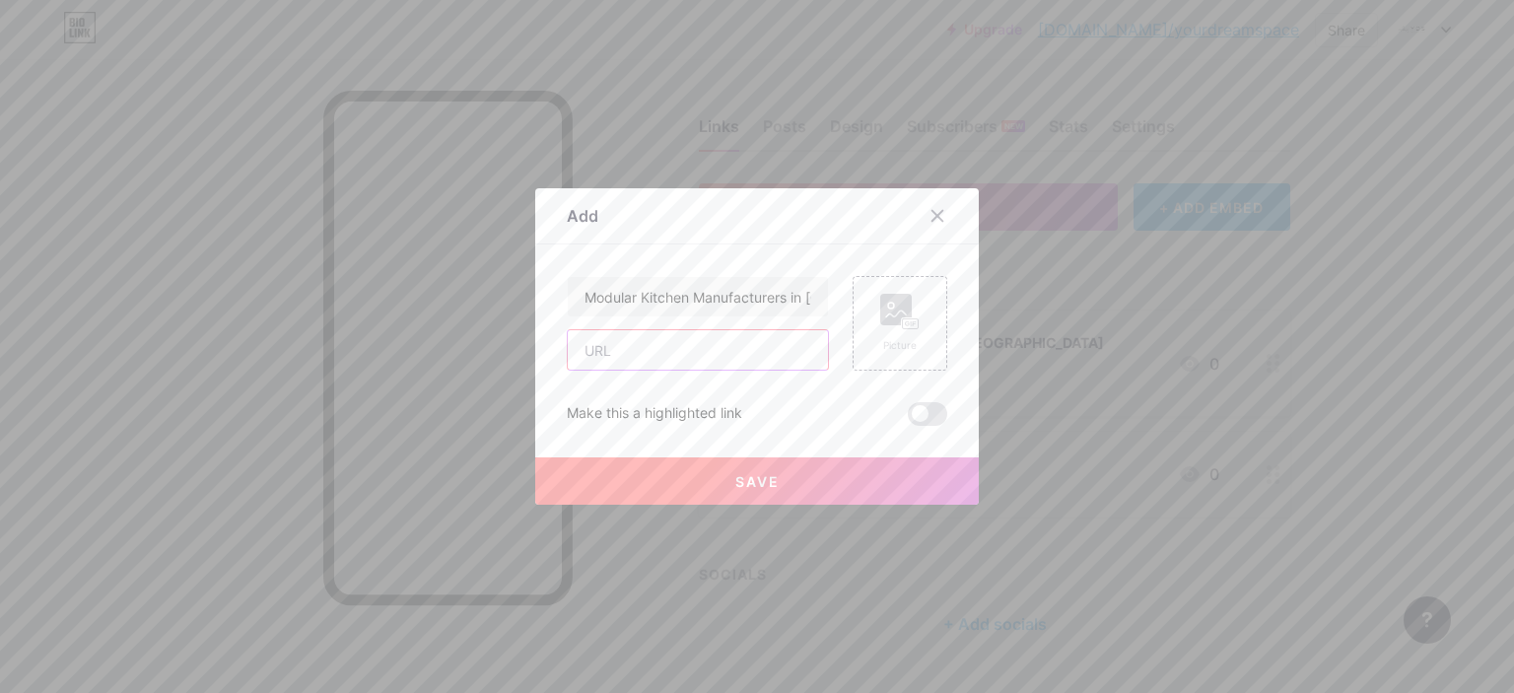
paste input "[URL][DOMAIN_NAME]"
click at [589, 360] on input "text" at bounding box center [698, 349] width 260 height 39
type input "[URL][DOMAIN_NAME]"
click at [682, 474] on button "Save" at bounding box center [756, 480] width 443 height 47
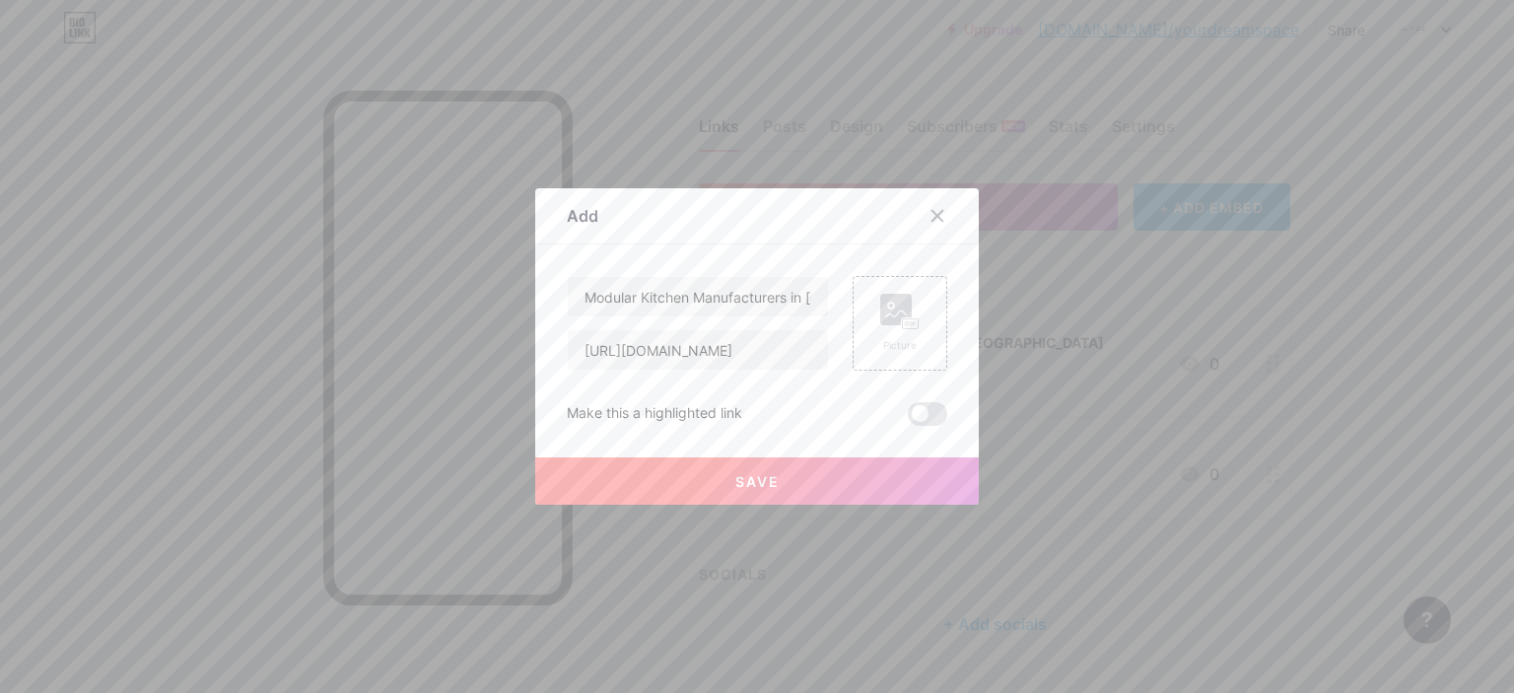
scroll to position [0, 0]
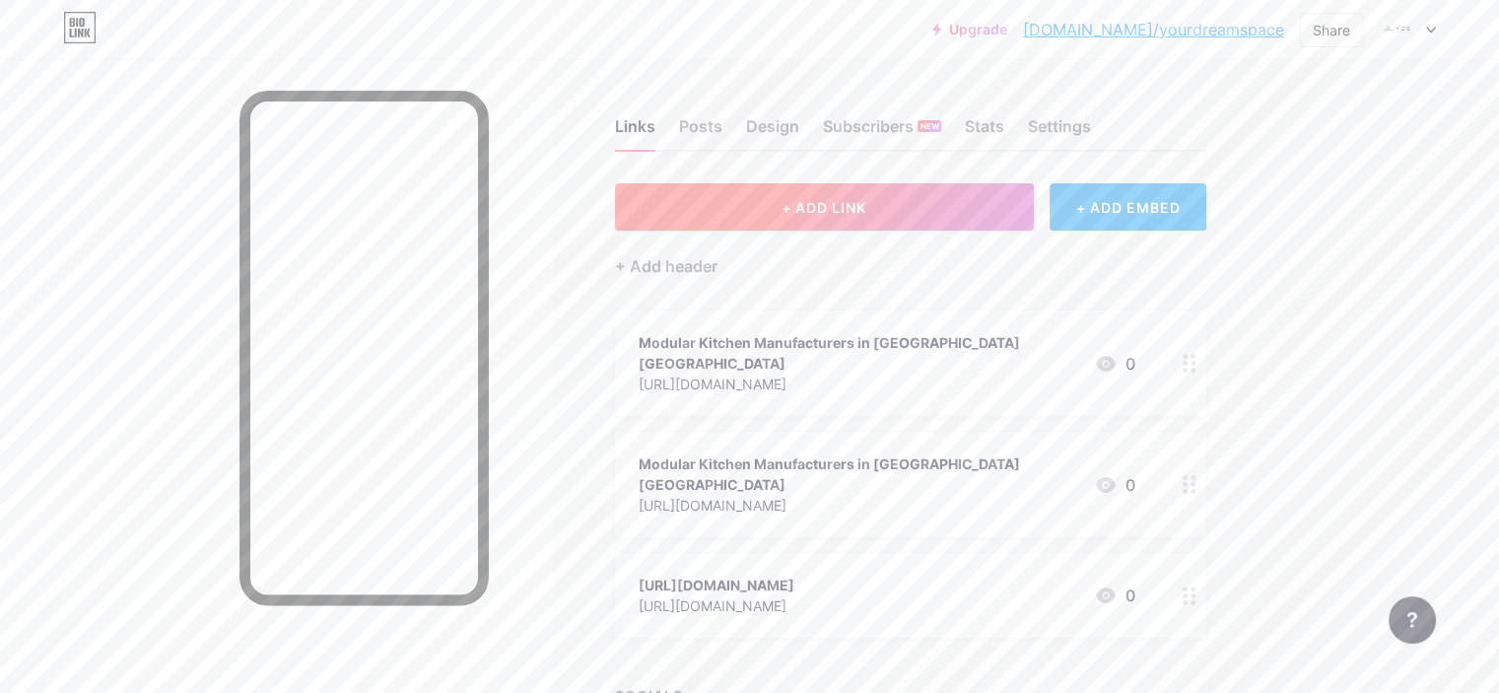
click at [866, 203] on span "+ ADD LINK" at bounding box center [824, 207] width 85 height 17
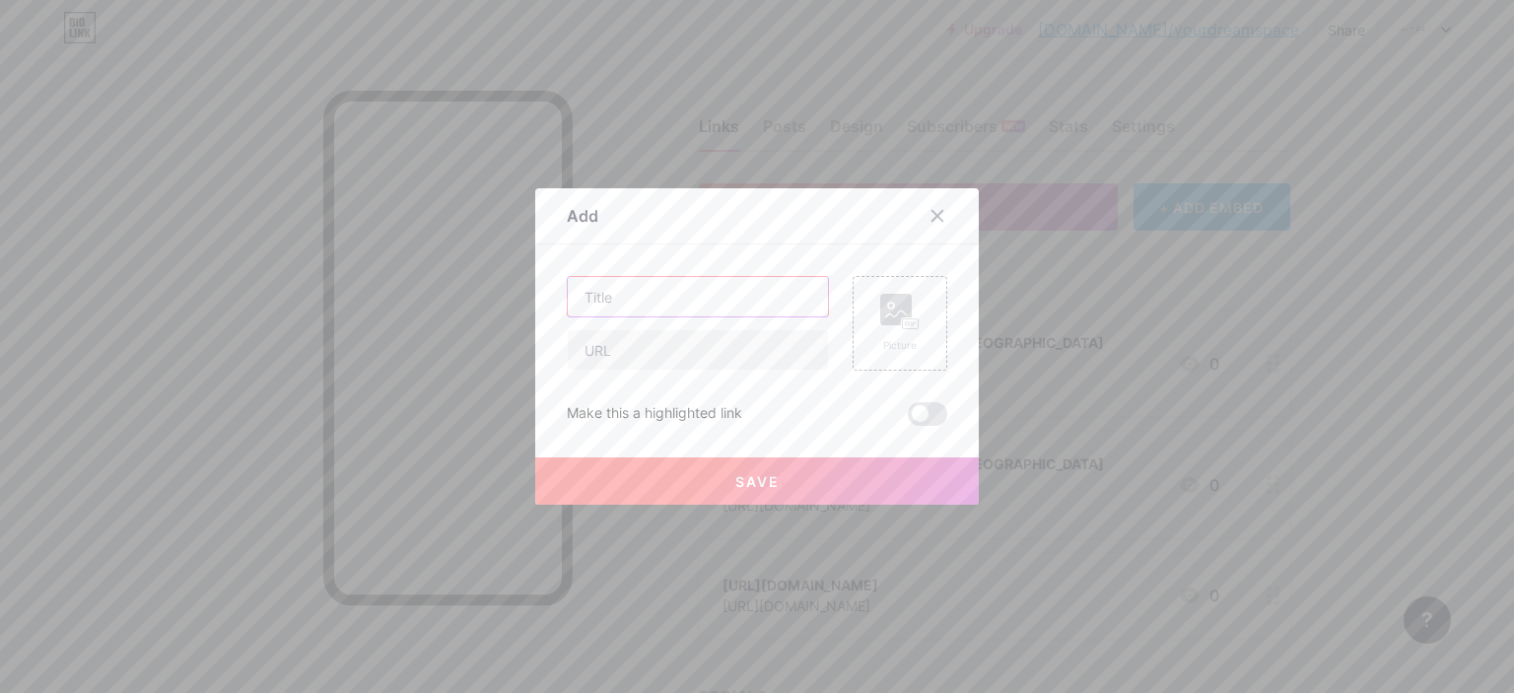
paste input "Bathroom Renovation in [GEOGRAPHIC_DATA]"
click at [714, 297] on input "Bathroom Renovation in [GEOGRAPHIC_DATA]" at bounding box center [698, 296] width 260 height 39
type input "Bathroom Renovation in [GEOGRAPHIC_DATA]"
click at [700, 352] on input "text" at bounding box center [698, 349] width 260 height 39
paste input "[URL][DOMAIN_NAME]"
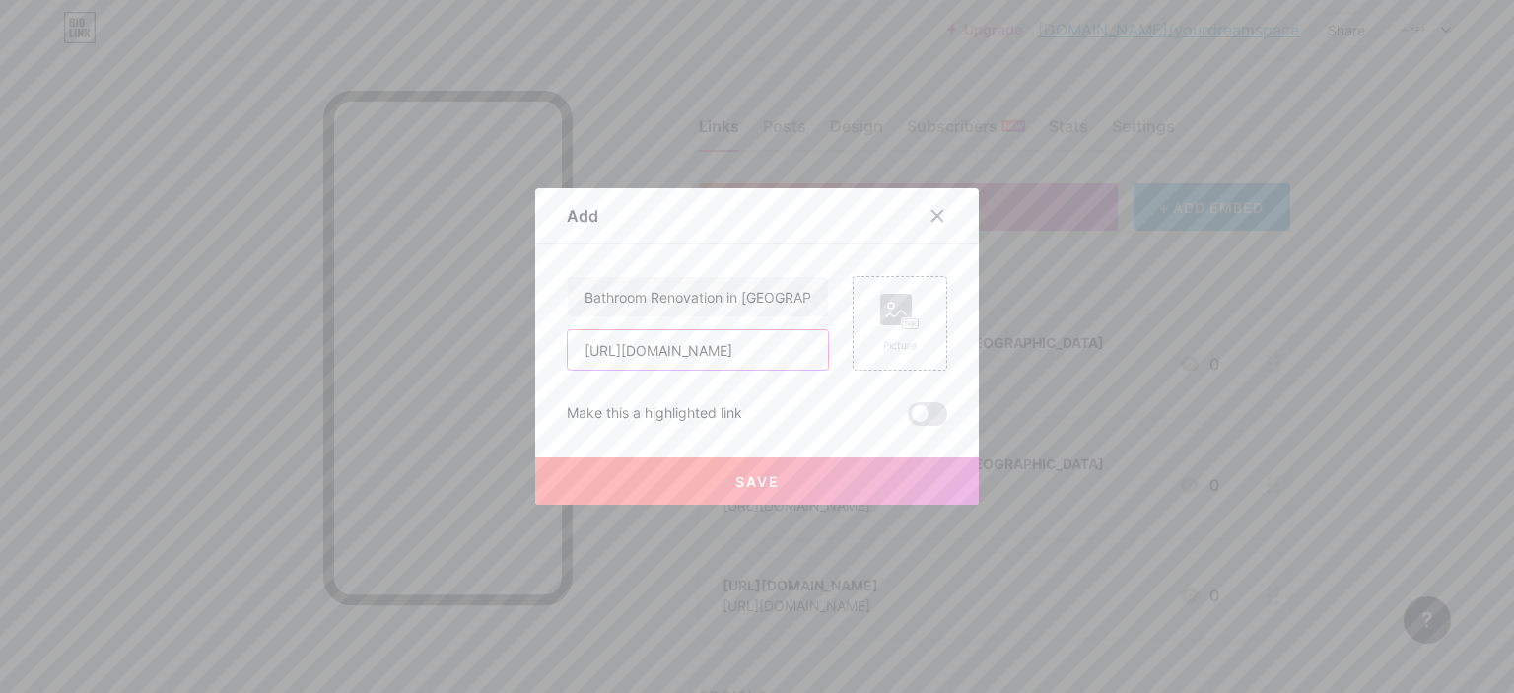
scroll to position [0, 111]
type input "[URL][DOMAIN_NAME]"
click at [743, 467] on button "Save" at bounding box center [756, 480] width 443 height 47
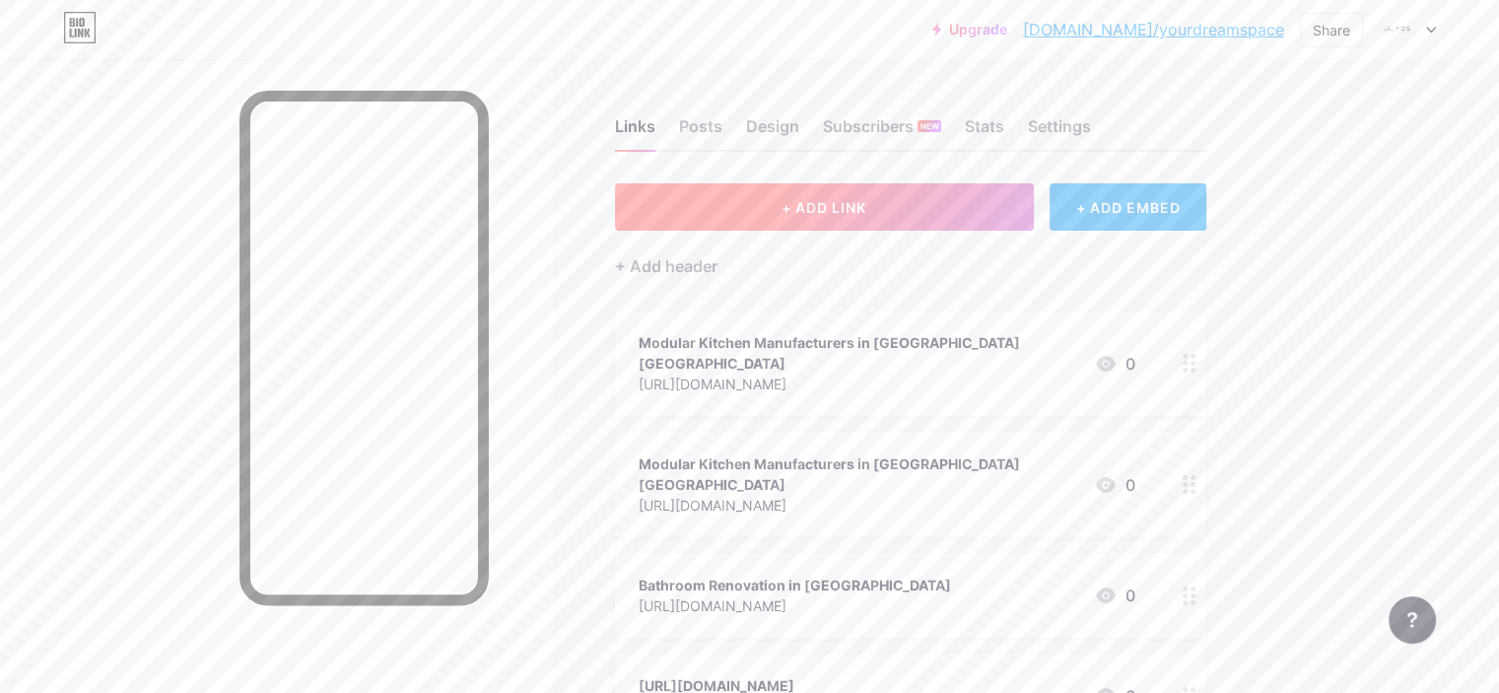
click at [919, 183] on button "+ ADD LINK" at bounding box center [824, 206] width 419 height 47
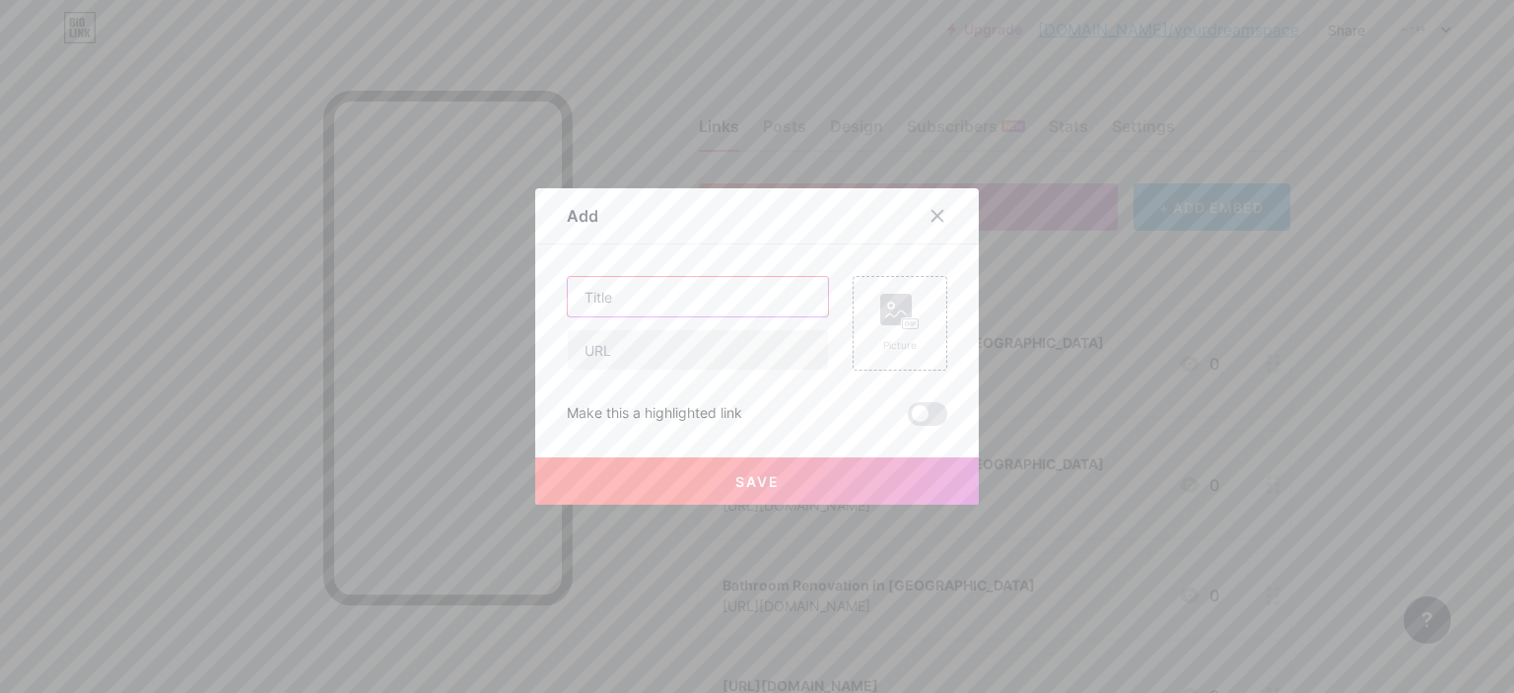
paste input "[URL][DOMAIN_NAME]"
click at [655, 279] on input "[URL][DOMAIN_NAME]" at bounding box center [698, 296] width 260 height 39
click at [662, 291] on input "[URL][DOMAIN_NAME]" at bounding box center [698, 296] width 260 height 39
paste input "Modular Kitchen in [GEOGRAPHIC_DATA]"
type input "Modular Kitchen in [GEOGRAPHIC_DATA]"
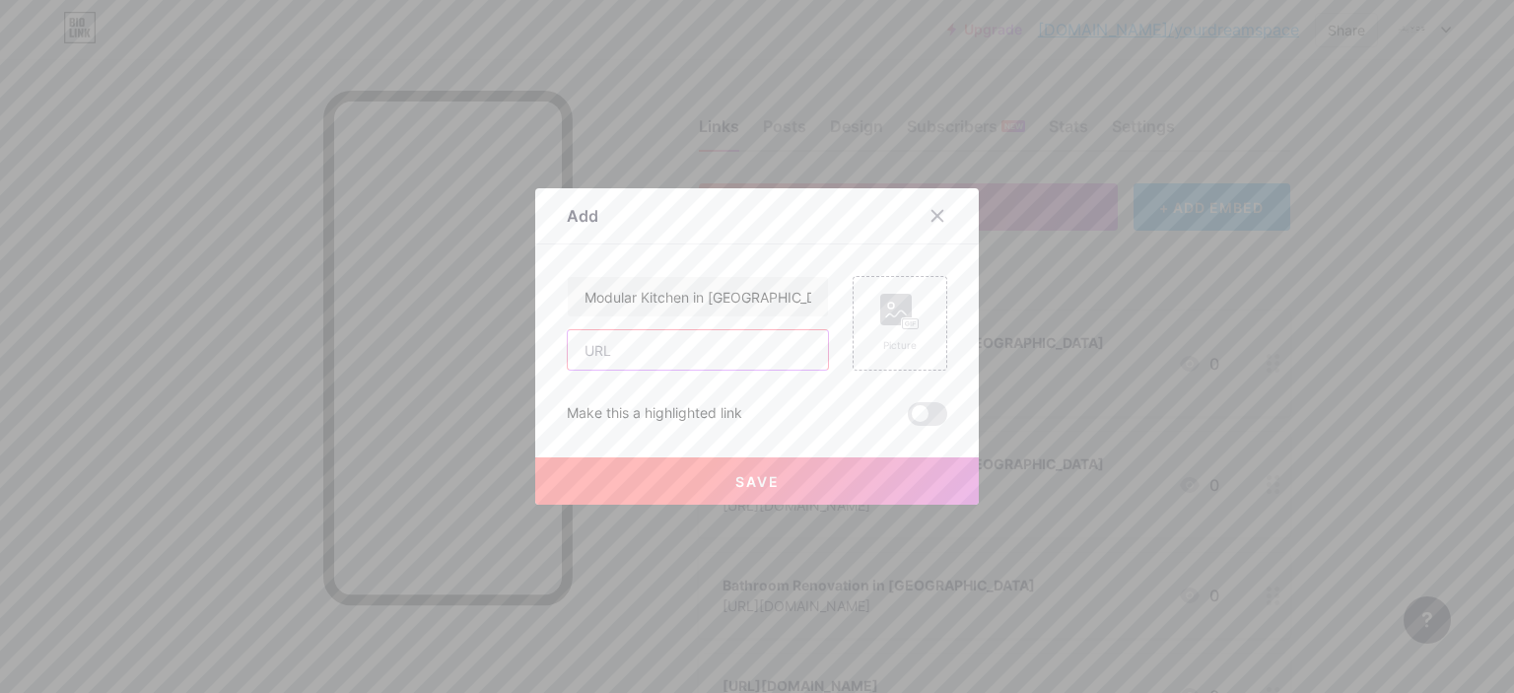
click at [694, 361] on input "text" at bounding box center [698, 349] width 260 height 39
paste input "[URL][DOMAIN_NAME]"
type input "[URL][DOMAIN_NAME]"
click at [723, 472] on button "Save" at bounding box center [756, 480] width 443 height 47
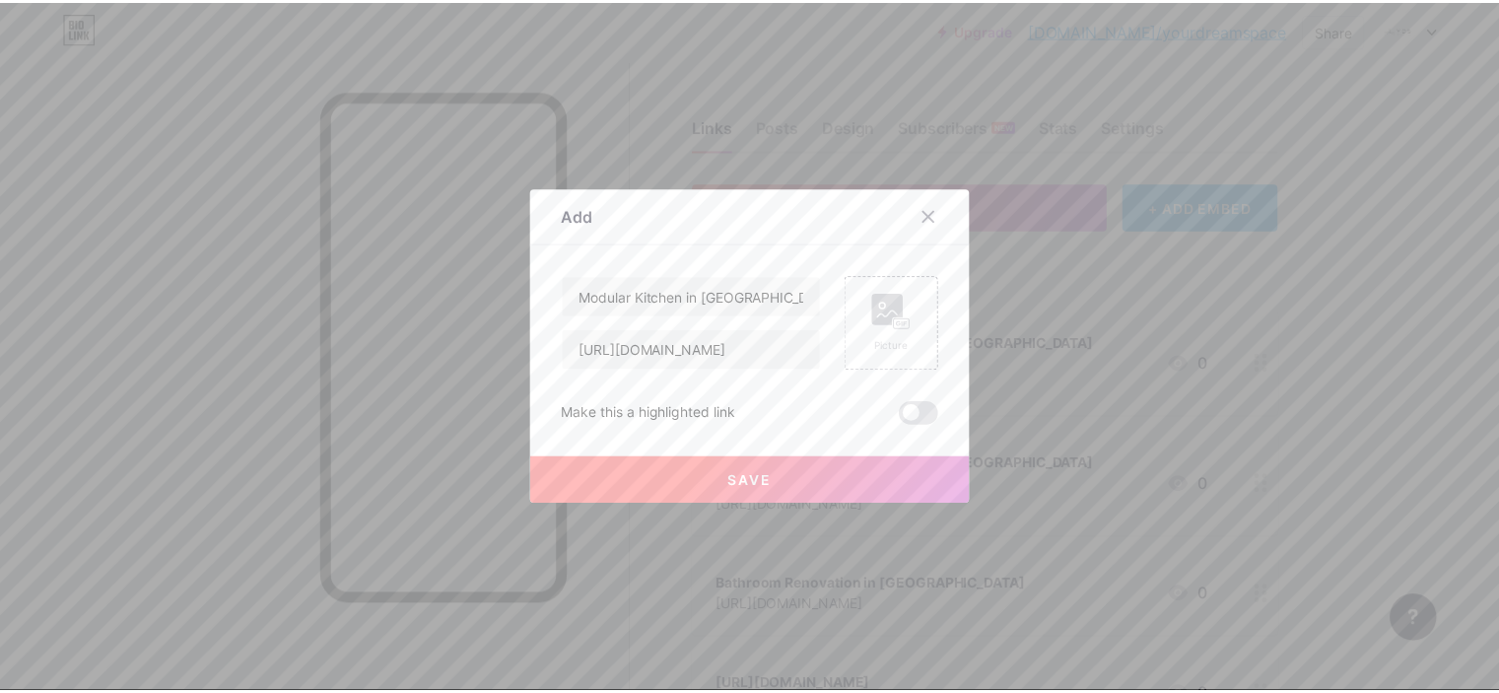
scroll to position [0, 0]
